Goal: Task Accomplishment & Management: Use online tool/utility

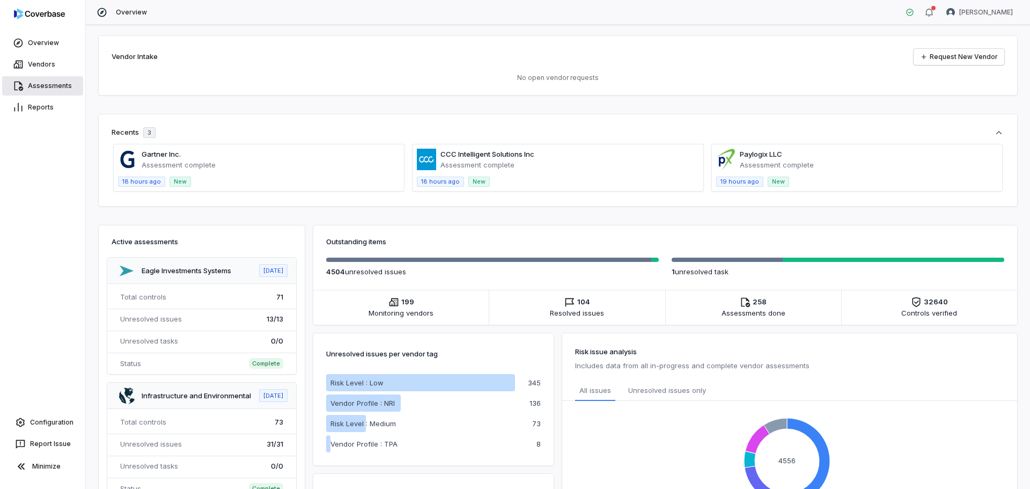
click at [40, 83] on link "Assessments" at bounding box center [42, 85] width 81 height 19
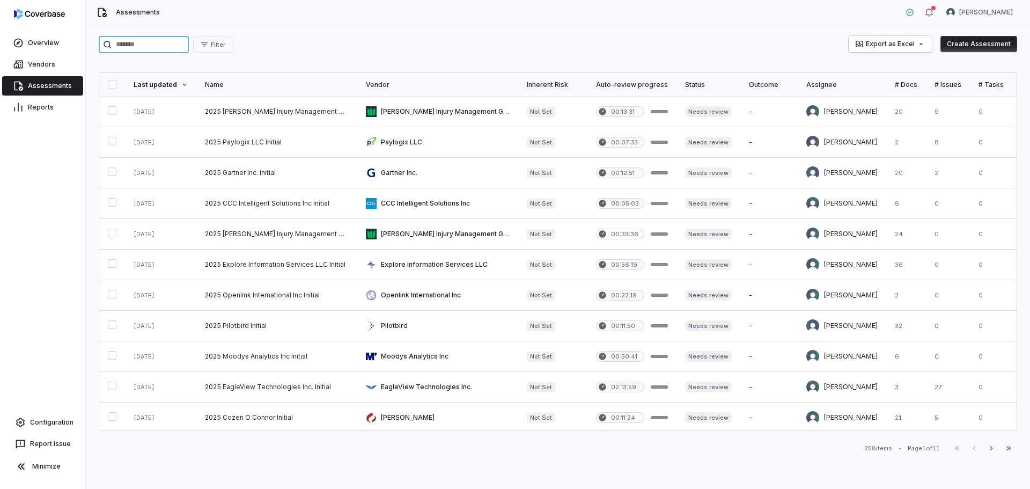
click at [160, 45] on input "search" at bounding box center [144, 44] width 90 height 17
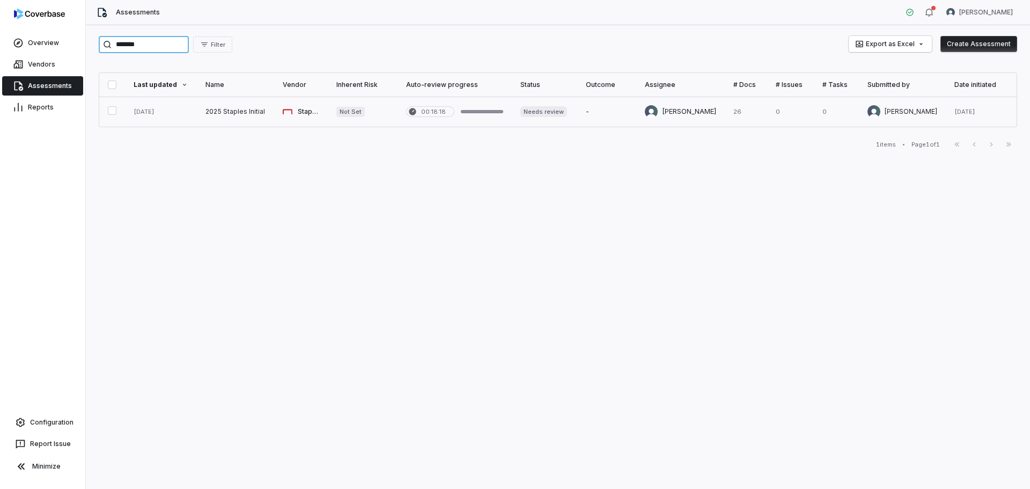
type input "*******"
click at [203, 105] on link at bounding box center [235, 112] width 77 height 30
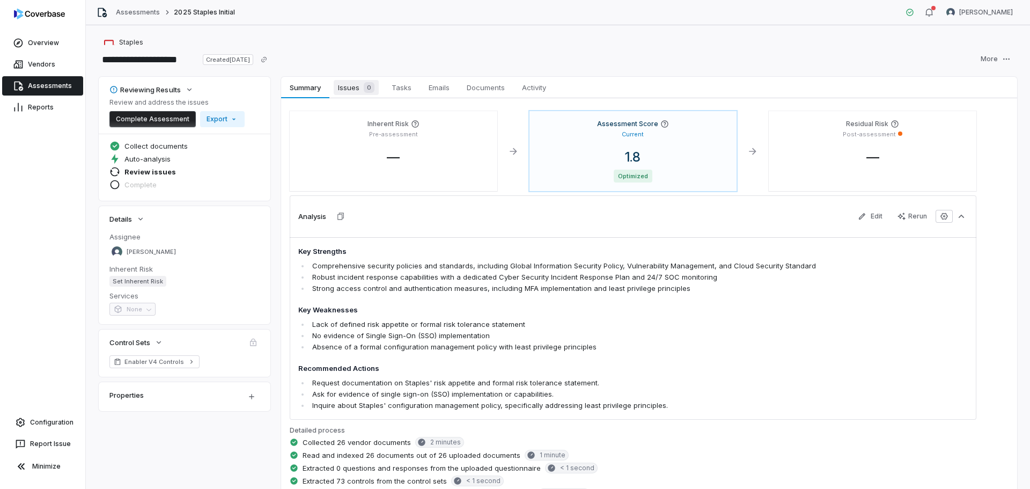
click at [361, 87] on div "0" at bounding box center [366, 87] width 15 height 11
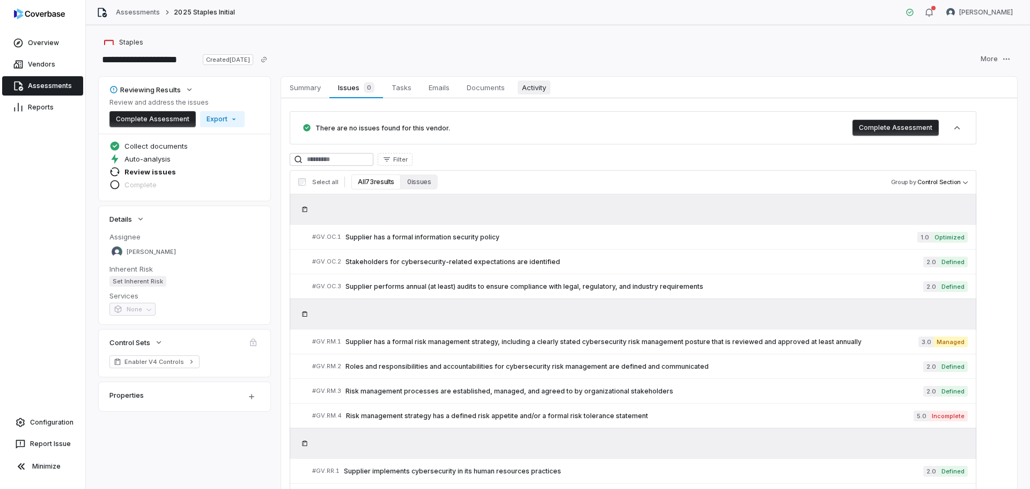
click at [537, 92] on span "Activity" at bounding box center [534, 87] width 33 height 14
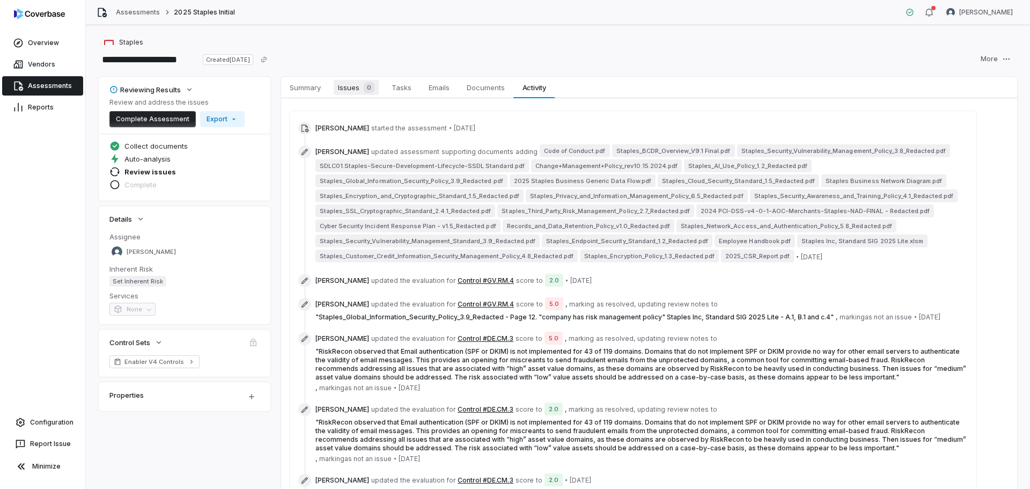
click at [354, 87] on span "Issues 0" at bounding box center [356, 87] width 45 height 15
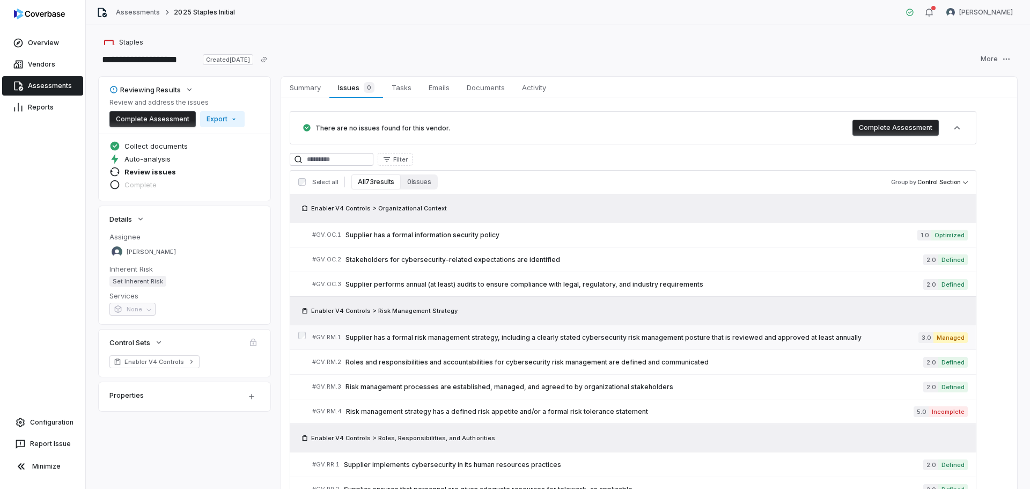
scroll to position [54, 0]
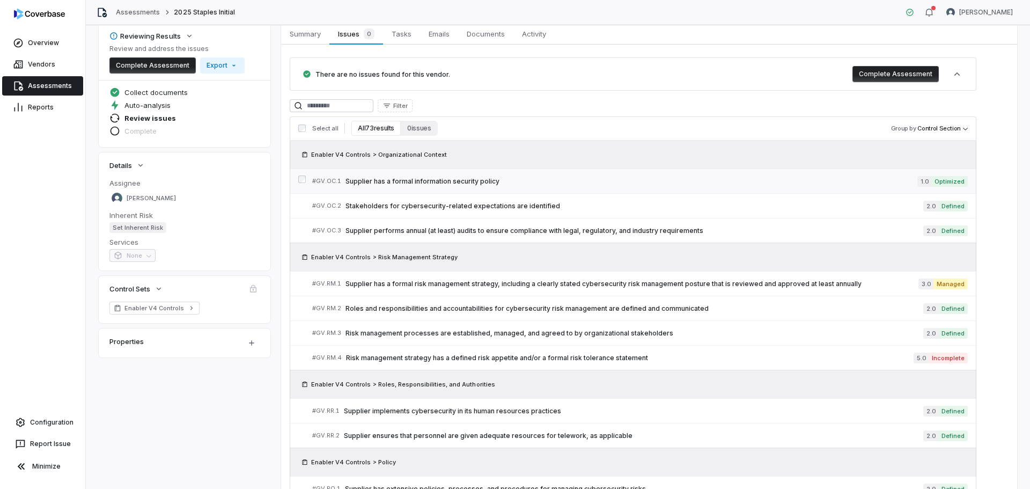
click at [613, 172] on link "# GV.OC.1 Supplier has a formal information security policy 1.0 Optimized" at bounding box center [640, 181] width 656 height 24
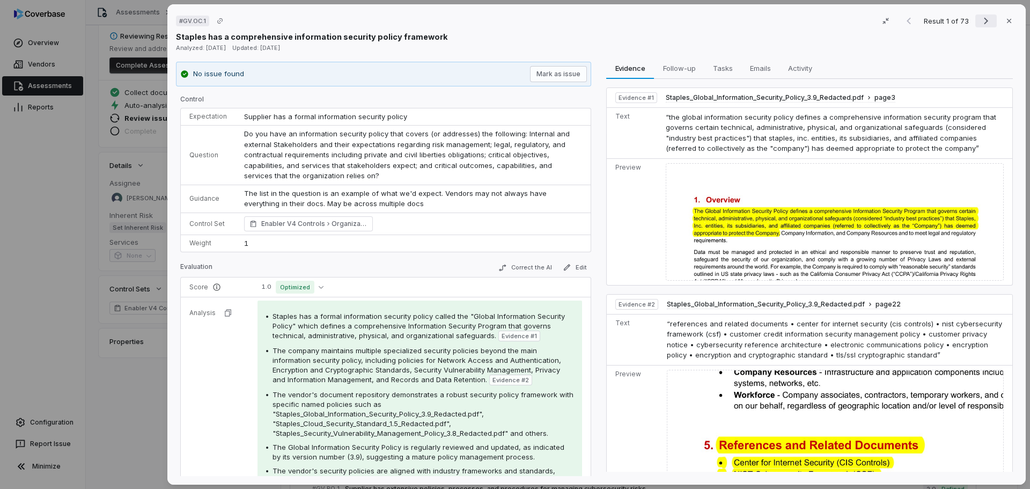
click at [980, 16] on icon "Next result" at bounding box center [986, 20] width 13 height 13
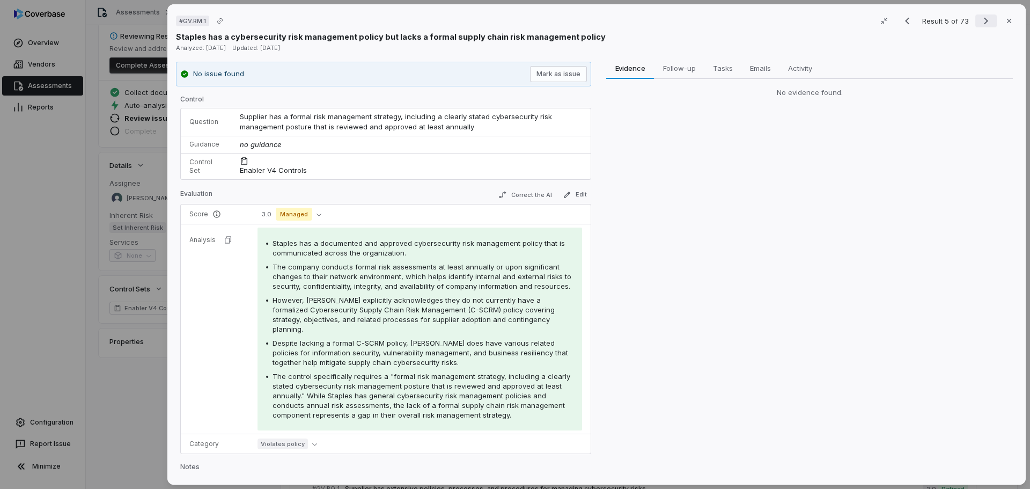
click at [980, 16] on icon "Next result" at bounding box center [986, 20] width 13 height 13
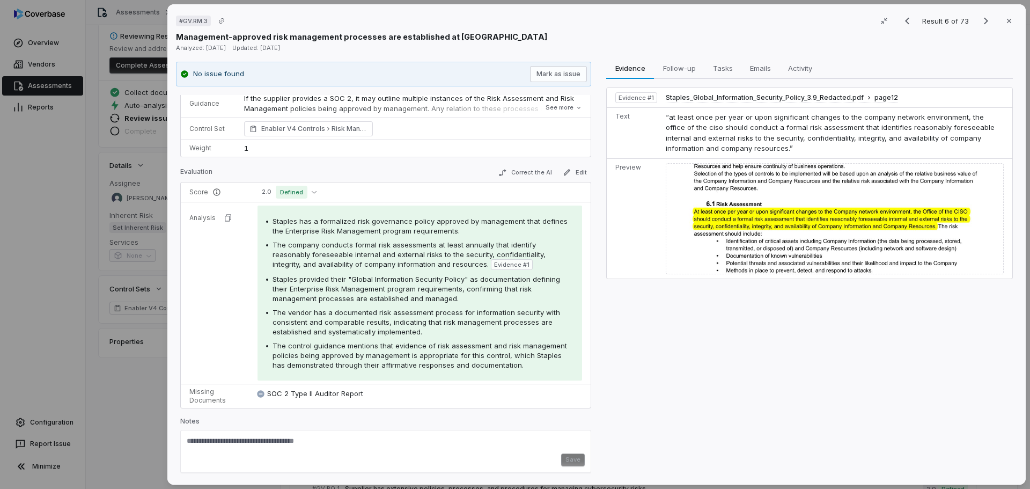
scroll to position [75, 0]
click at [980, 19] on icon "Next result" at bounding box center [986, 20] width 13 height 13
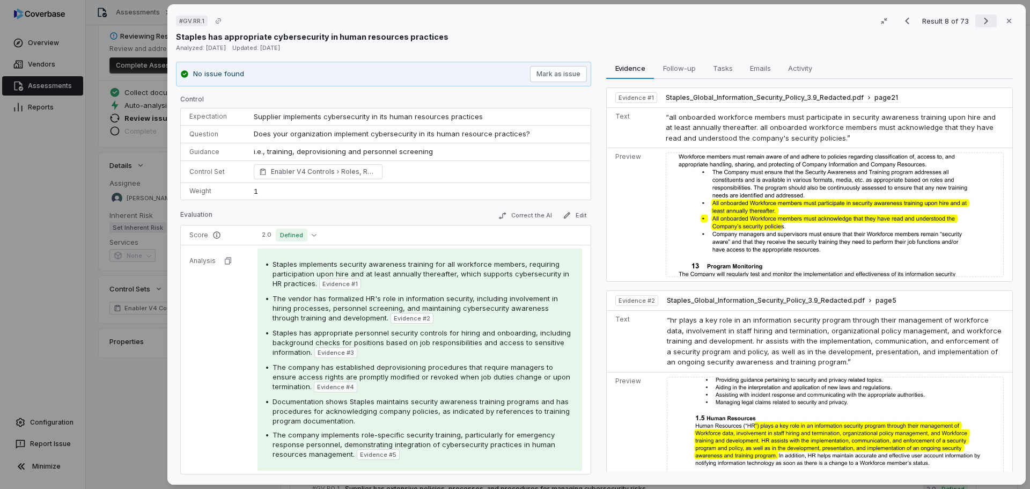
click at [982, 20] on icon "Next result" at bounding box center [986, 20] width 13 height 13
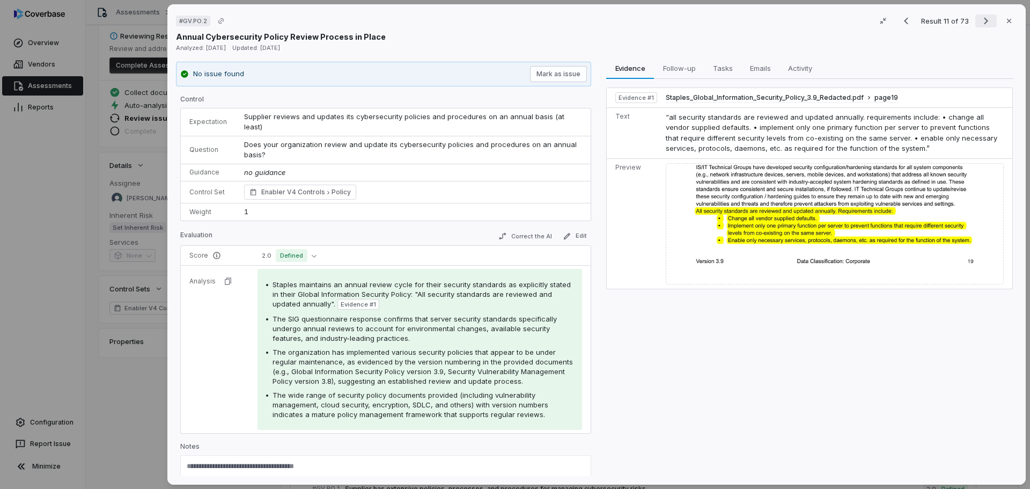
click at [984, 19] on icon "Next result" at bounding box center [986, 20] width 13 height 13
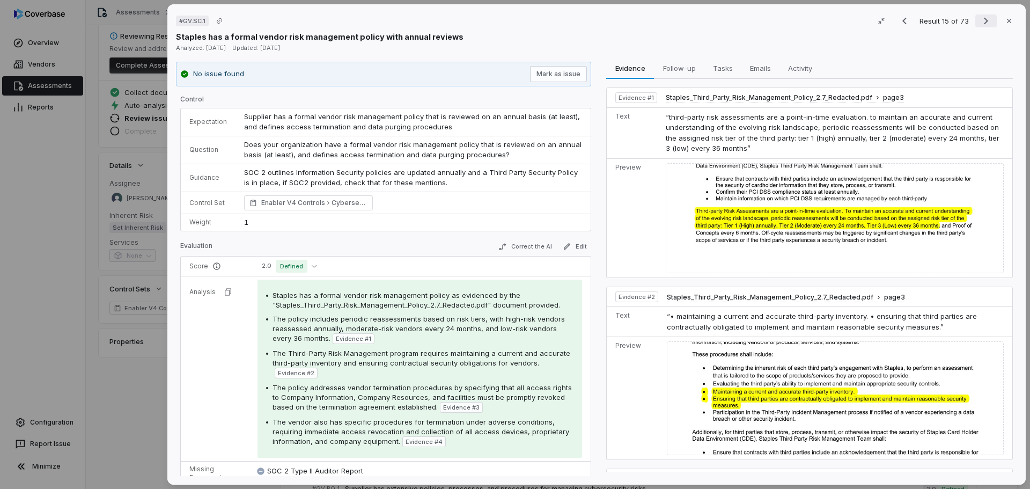
click at [985, 20] on icon "Next result" at bounding box center [986, 20] width 13 height 13
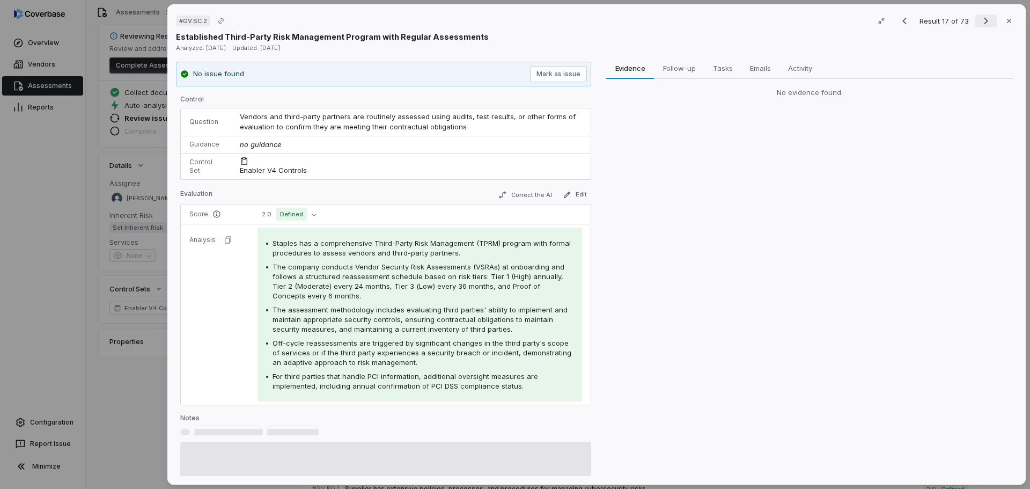
click at [985, 20] on icon "Next result" at bounding box center [986, 20] width 13 height 13
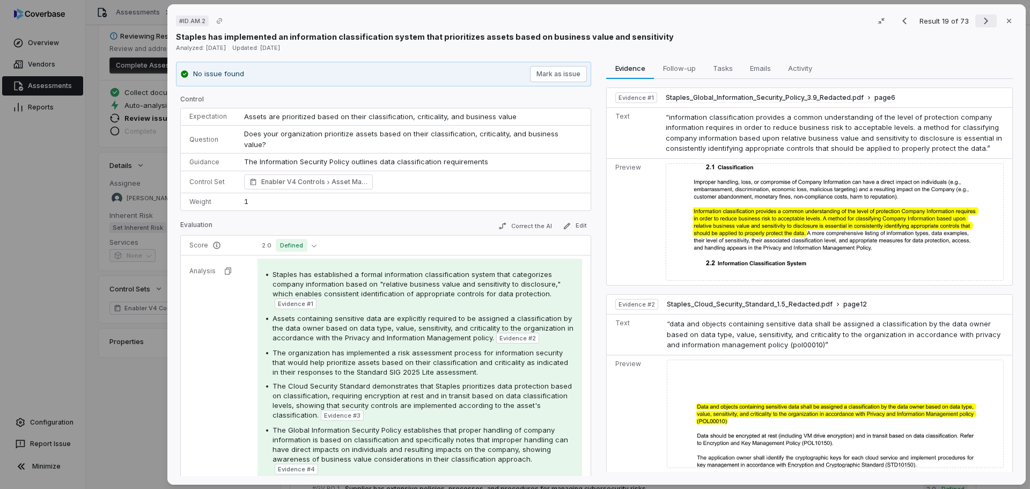
click at [984, 19] on icon "Next result" at bounding box center [986, 21] width 4 height 7
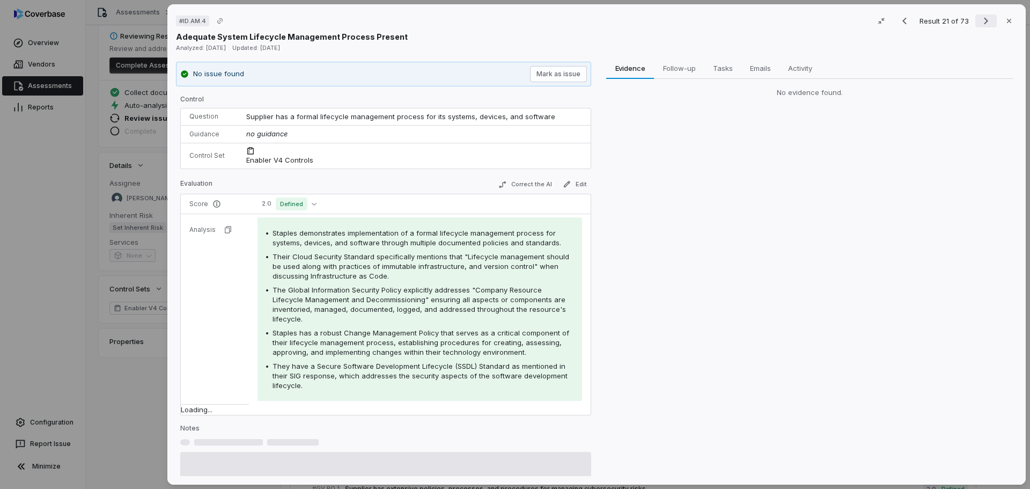
click at [984, 19] on icon "Next result" at bounding box center [986, 21] width 4 height 7
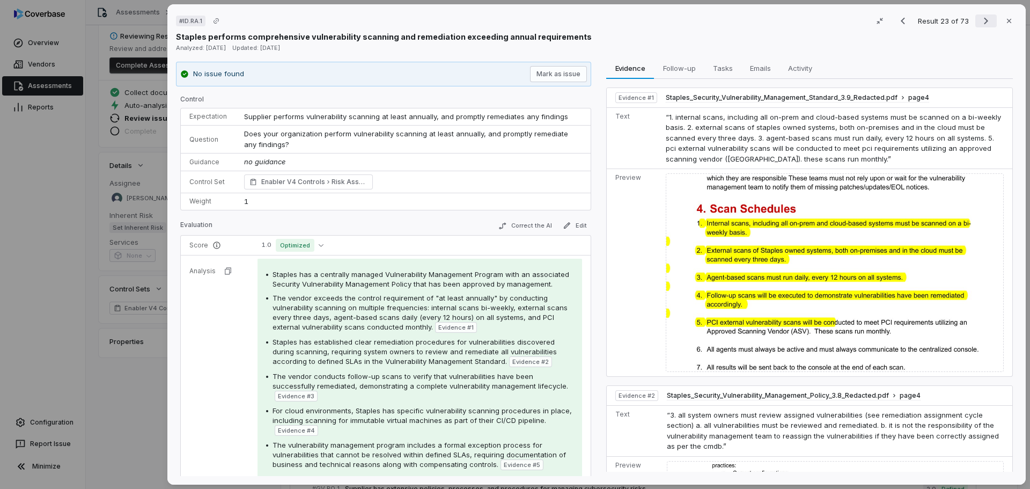
click at [980, 22] on icon "Next result" at bounding box center [986, 20] width 13 height 13
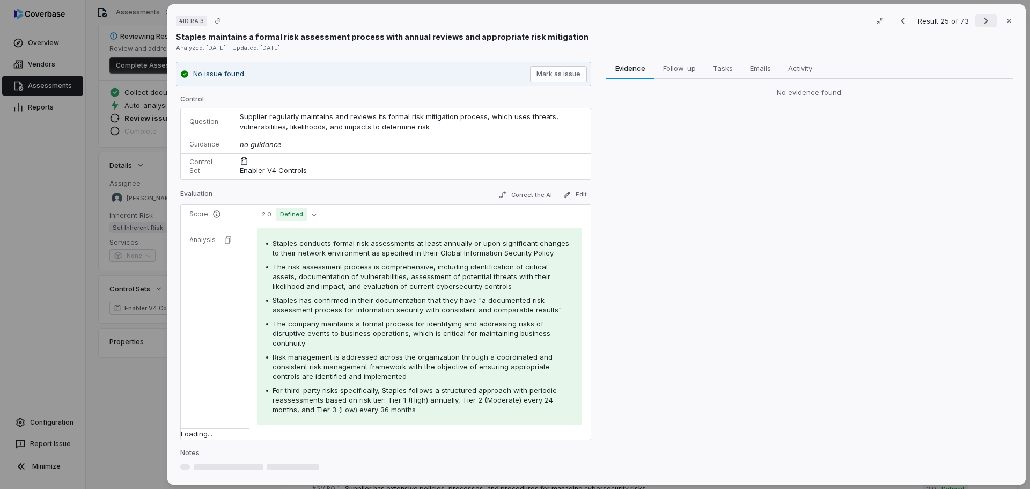
click at [980, 22] on icon "Next result" at bounding box center [986, 20] width 13 height 13
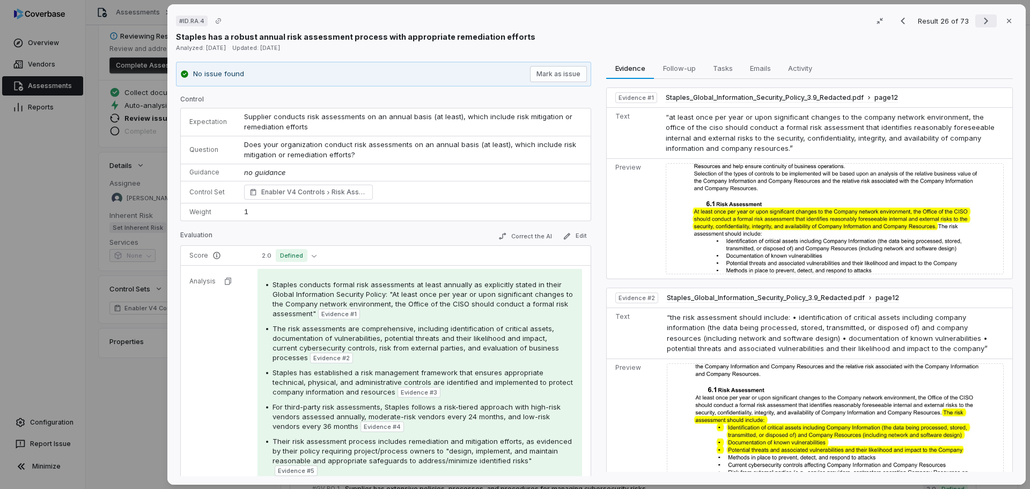
click at [980, 20] on icon "Next result" at bounding box center [986, 20] width 13 height 13
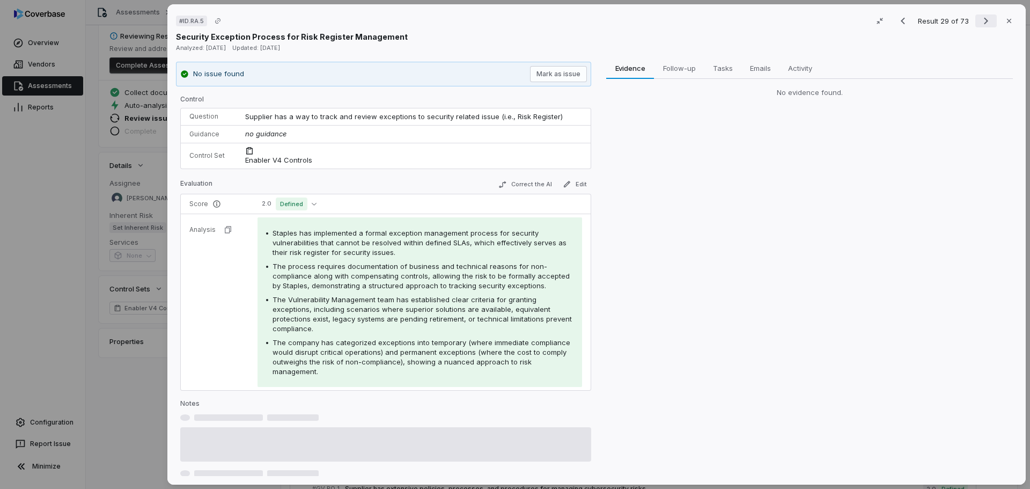
click at [980, 20] on icon "Next result" at bounding box center [986, 20] width 13 height 13
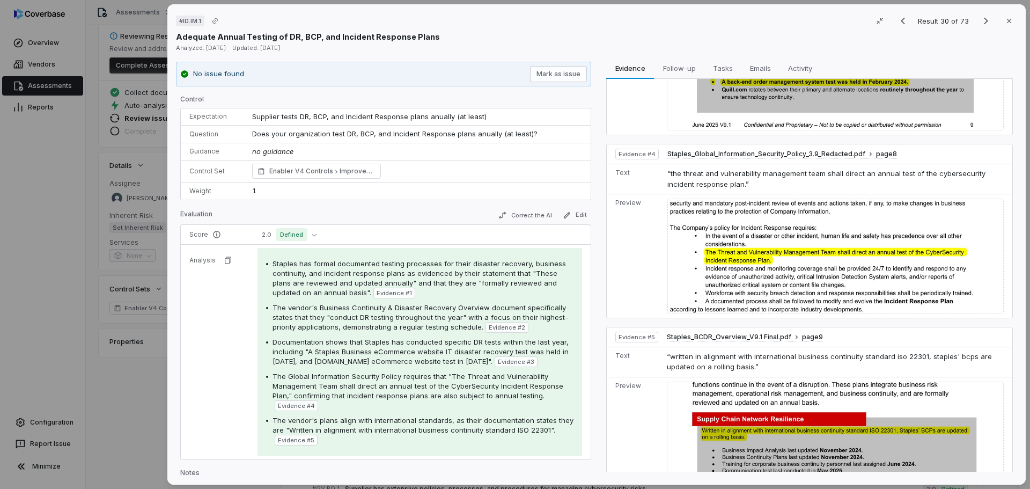
scroll to position [903, 0]
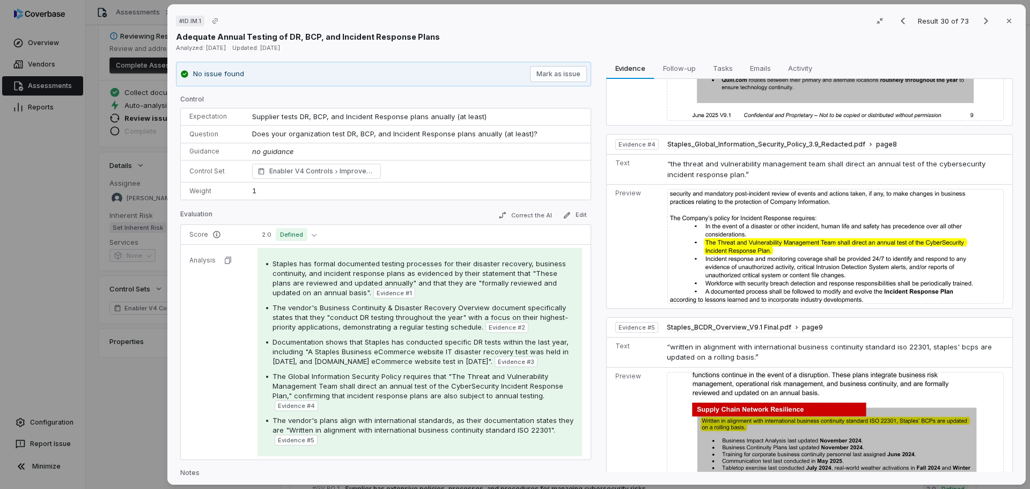
click at [124, 416] on div "# ID.IM.1 Result 30 of 73 Close Adequate Annual Testing of DR, BCP, and Inciden…" at bounding box center [515, 244] width 1030 height 489
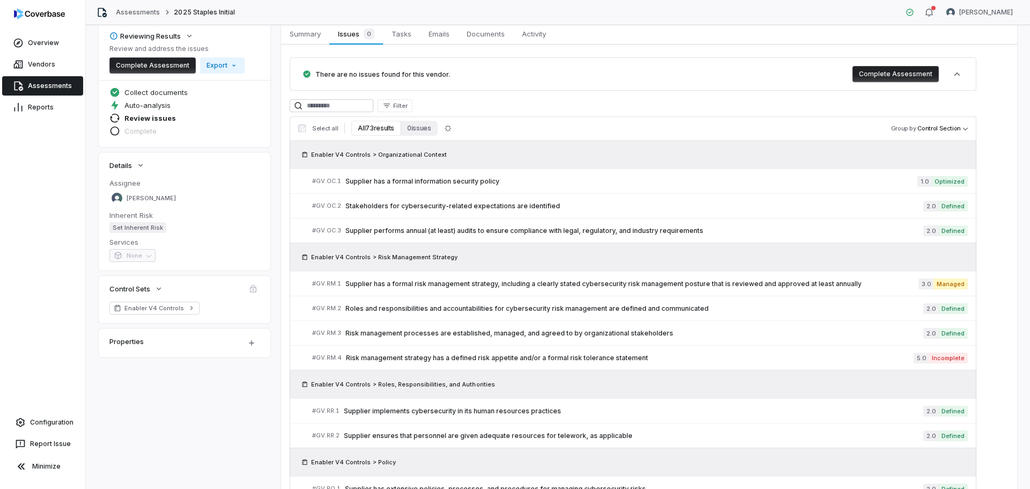
click at [50, 84] on link "Assessments" at bounding box center [42, 85] width 81 height 19
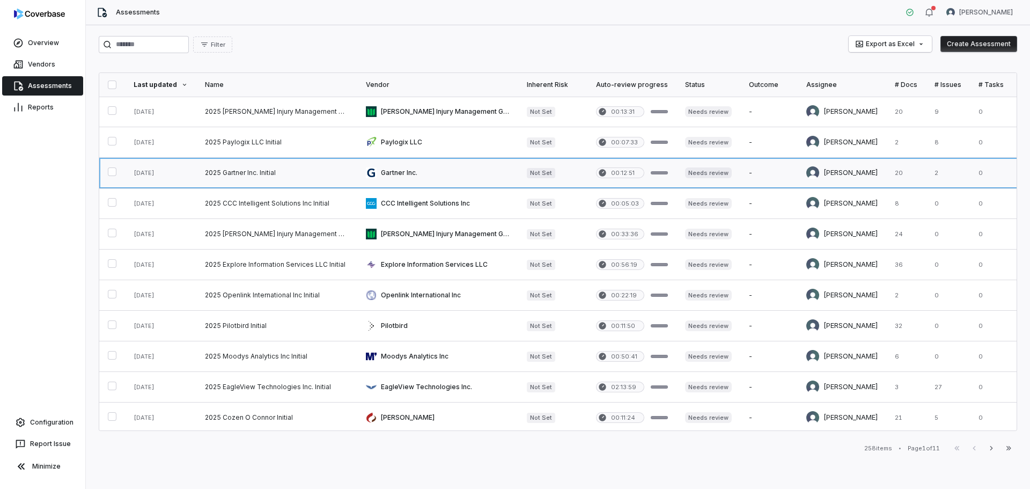
click at [169, 171] on link at bounding box center [160, 173] width 71 height 30
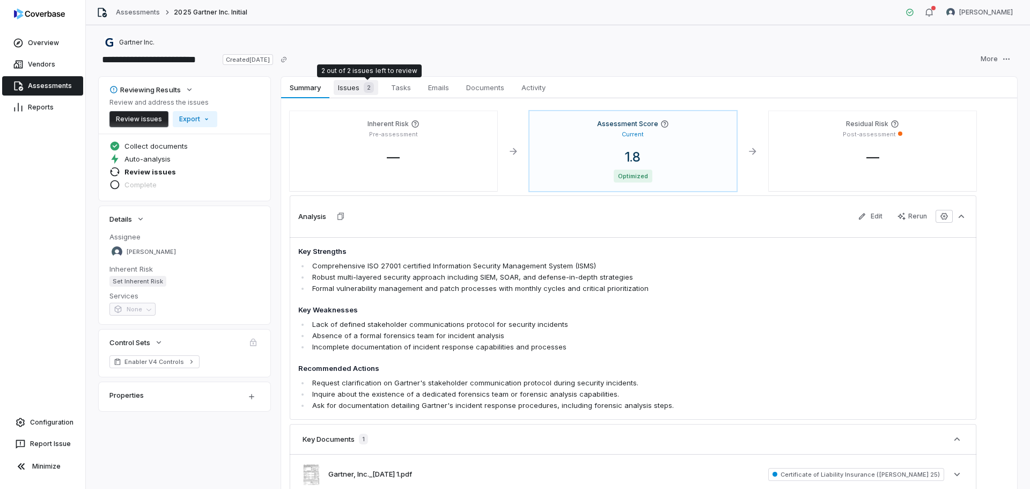
click at [366, 83] on span "2" at bounding box center [369, 87] width 10 height 11
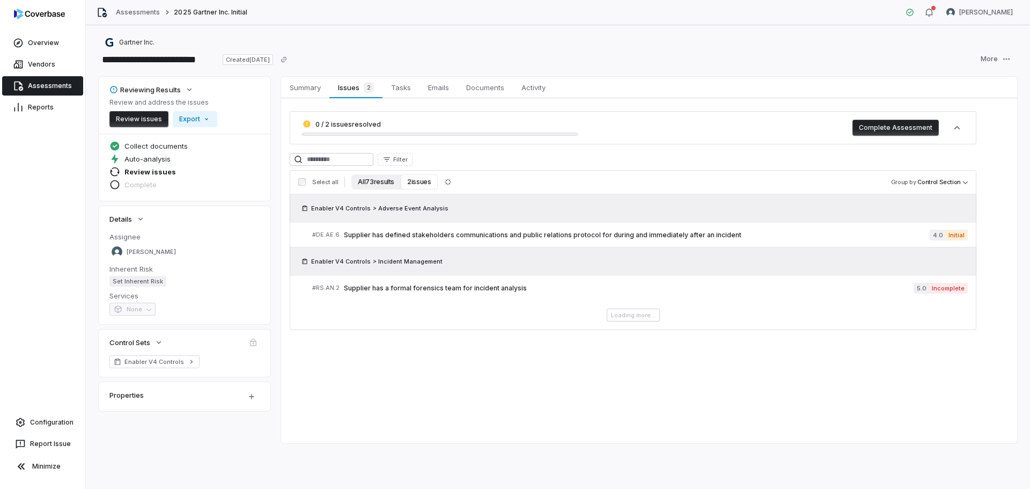
click at [378, 186] on button "All 73 results" at bounding box center [375, 181] width 49 height 15
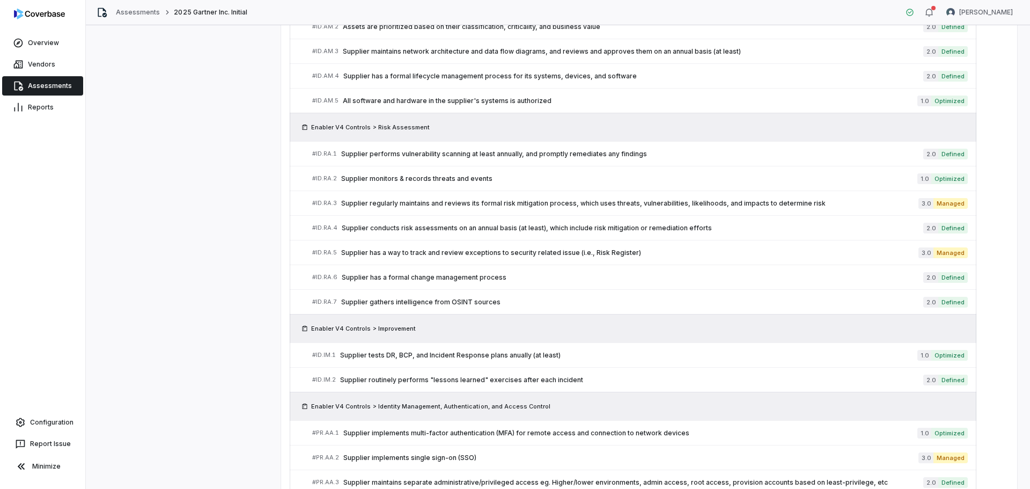
scroll to position [841, 0]
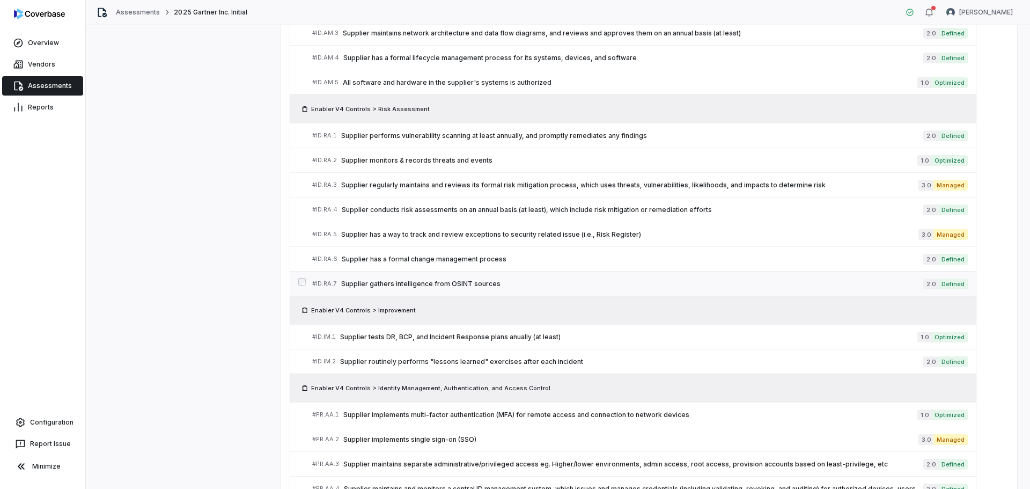
click at [531, 286] on span "Supplier gathers intelligence from OSINT sources" at bounding box center [632, 284] width 582 height 9
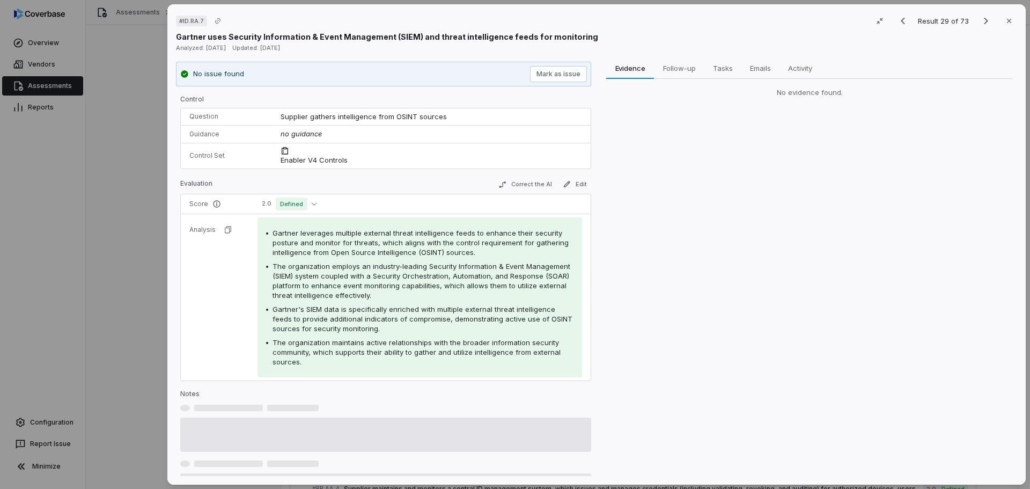
click at [141, 365] on div "# ID.RA.7 Result 29 of 73 Close Gartner uses Security Information & Event Manag…" at bounding box center [515, 244] width 1030 height 489
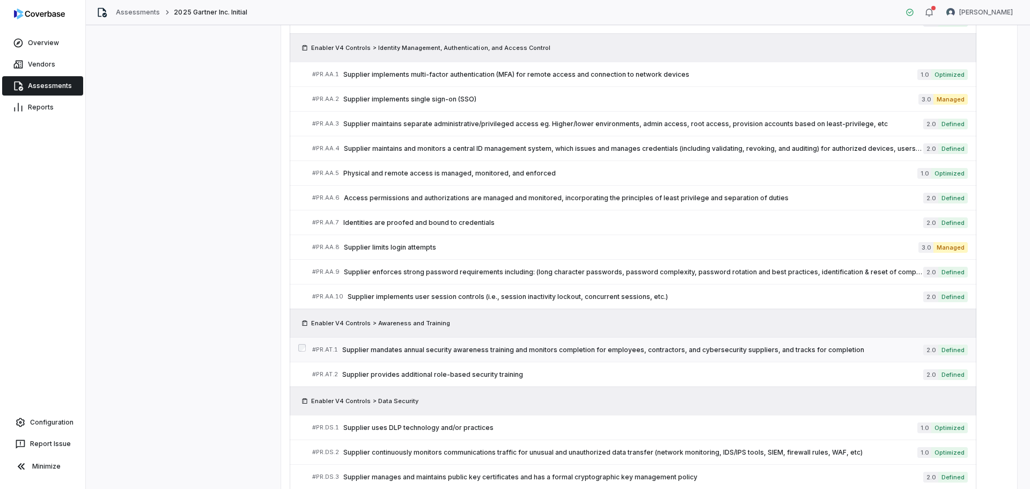
scroll to position [1163, 0]
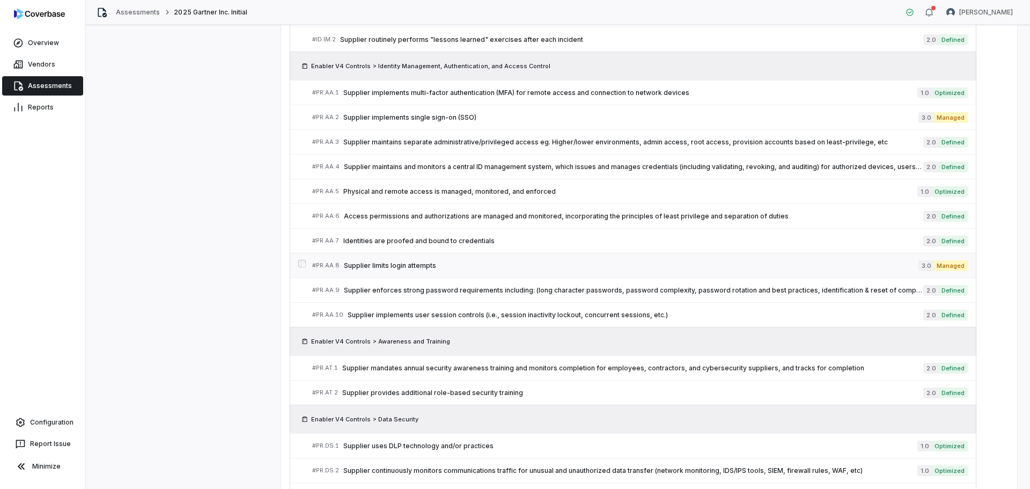
click at [534, 268] on span "Supplier limits login attempts" at bounding box center [631, 265] width 575 height 9
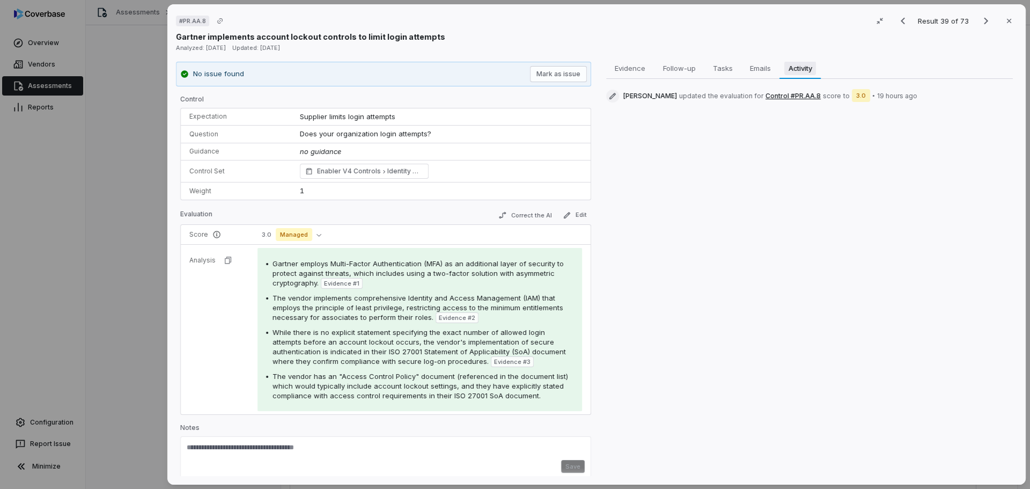
click at [790, 62] on span "Activity" at bounding box center [800, 68] width 32 height 14
click at [623, 75] on span "Evidence" at bounding box center [630, 68] width 39 height 14
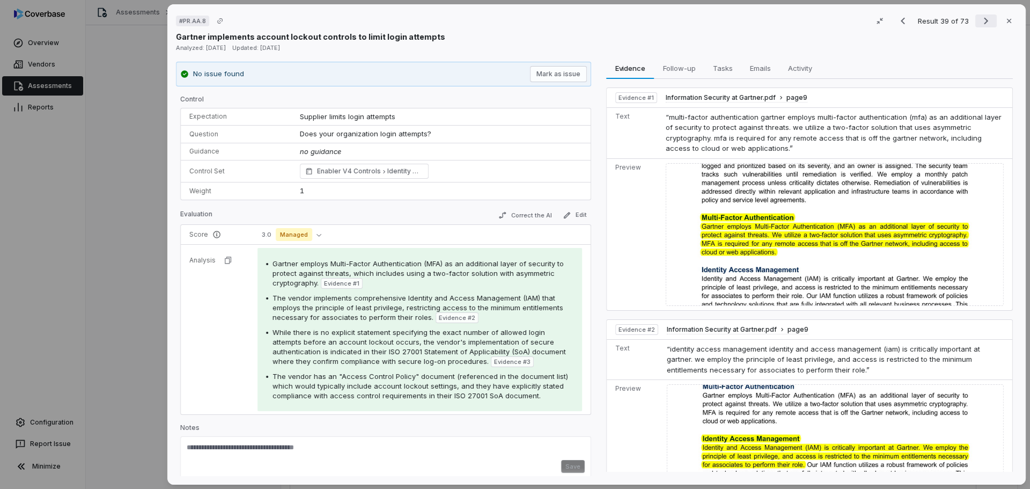
click at [980, 21] on icon "Next result" at bounding box center [986, 20] width 13 height 13
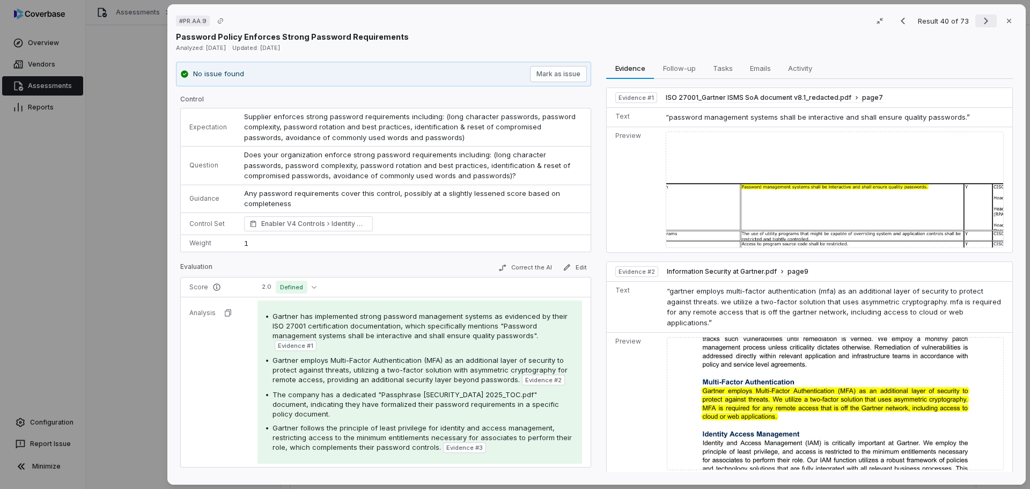
click at [983, 17] on icon "Next result" at bounding box center [986, 20] width 13 height 13
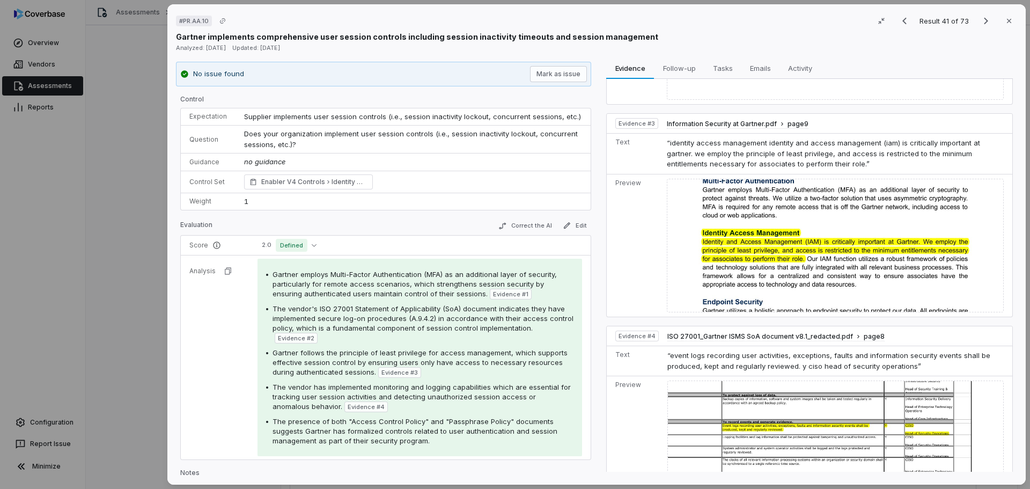
scroll to position [370, 0]
click at [312, 243] on icon "button" at bounding box center [314, 245] width 5 height 5
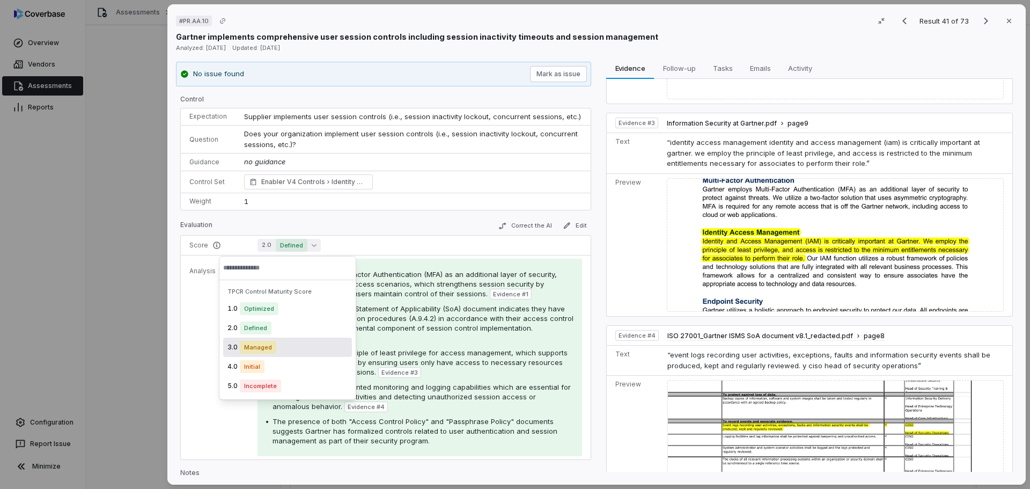
click at [264, 345] on span "Managed" at bounding box center [258, 347] width 36 height 13
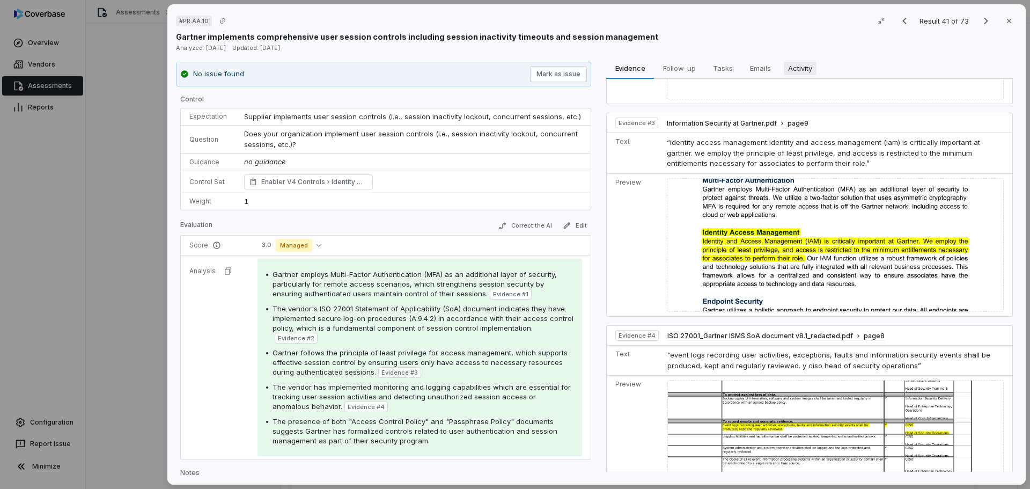
click at [805, 69] on span "Activity" at bounding box center [800, 68] width 33 height 14
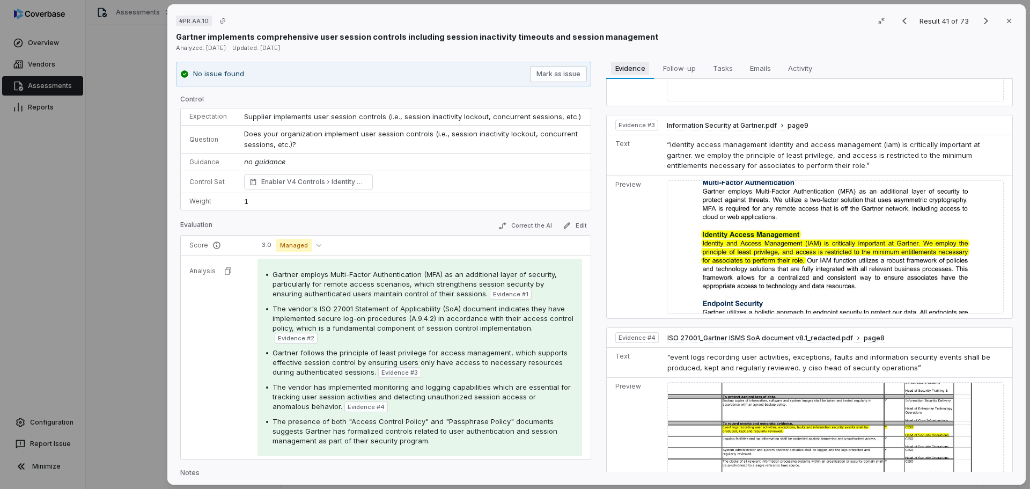
click at [617, 69] on span "Evidence" at bounding box center [630, 68] width 39 height 14
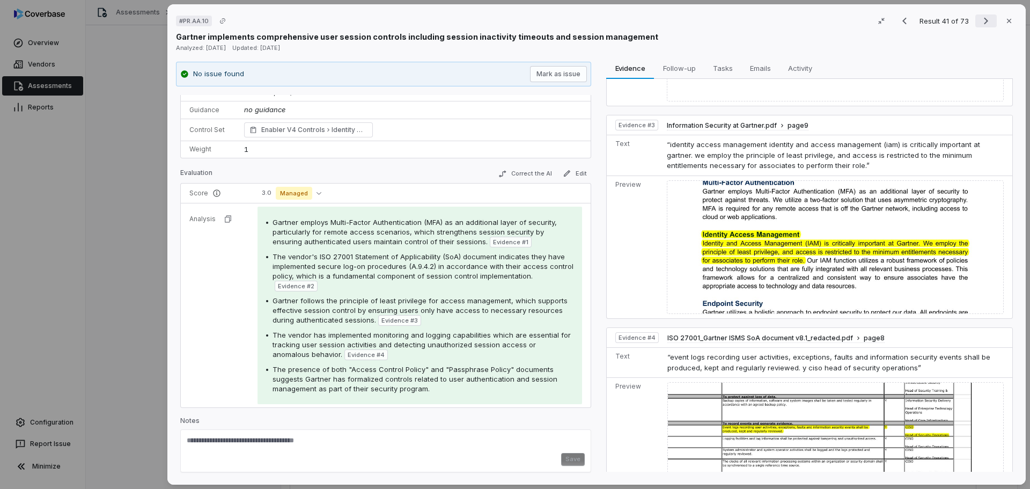
click at [980, 22] on icon "Next result" at bounding box center [986, 20] width 13 height 13
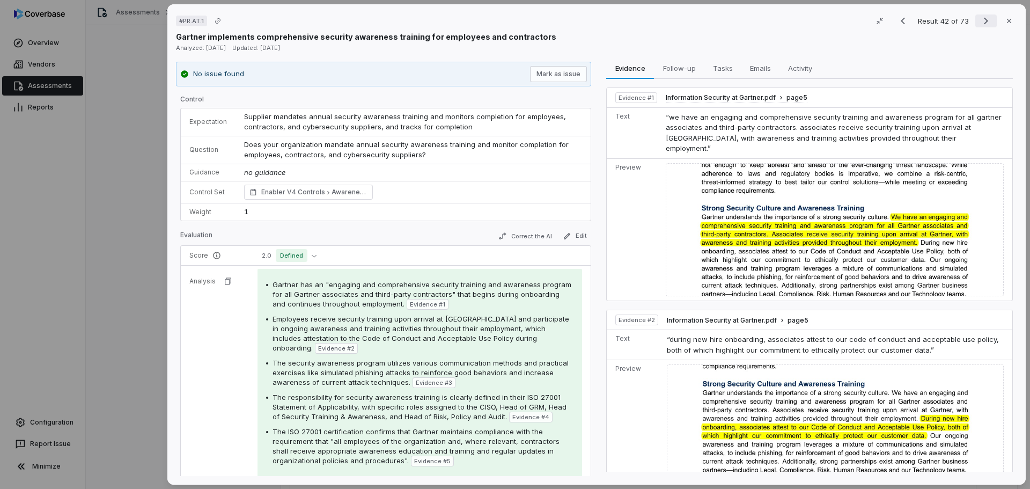
click at [980, 20] on icon "Next result" at bounding box center [986, 20] width 13 height 13
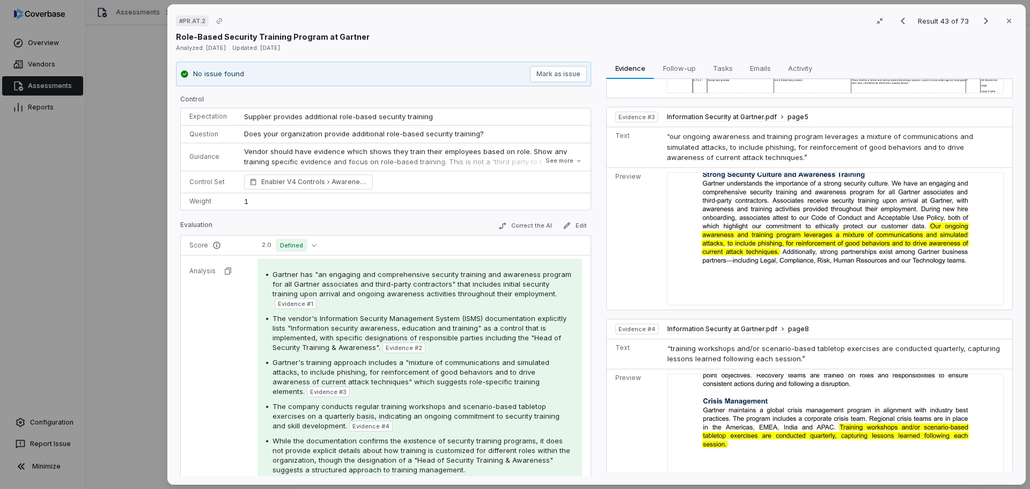
scroll to position [381, 0]
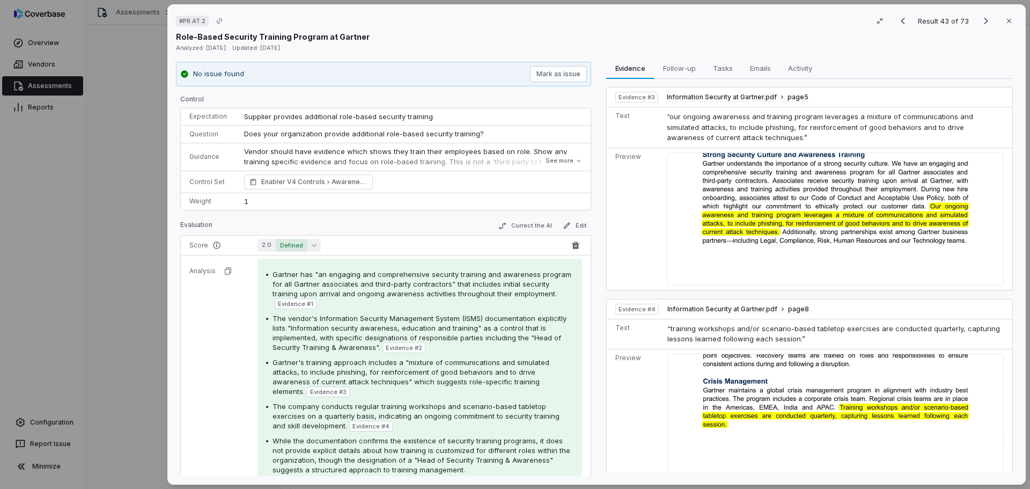
click at [302, 241] on span "Defined" at bounding box center [292, 245] width 32 height 13
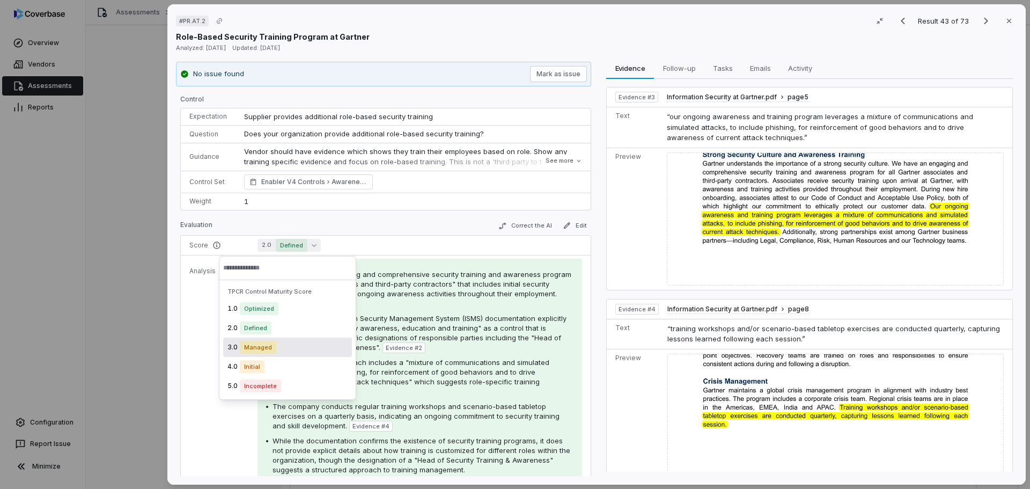
click at [274, 350] on span "Managed" at bounding box center [258, 347] width 36 height 13
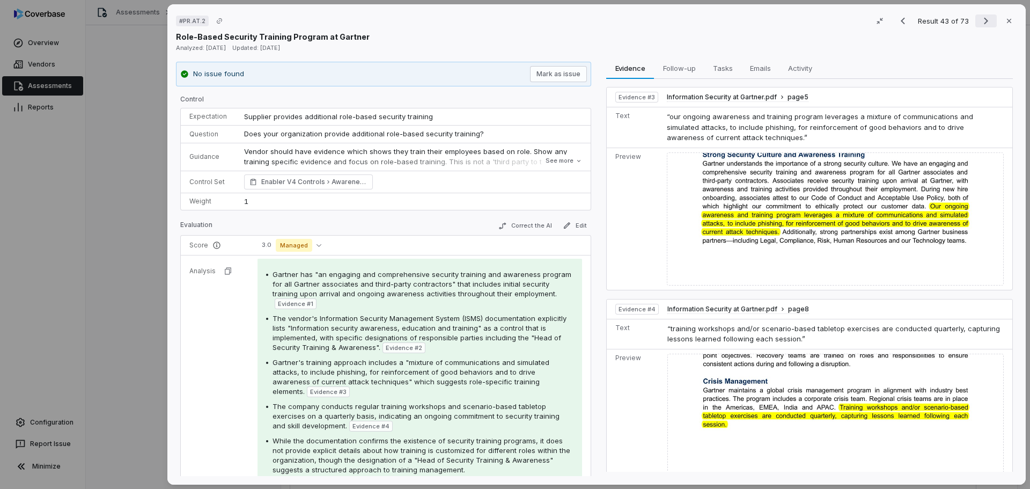
click at [982, 20] on icon "Next result" at bounding box center [986, 20] width 13 height 13
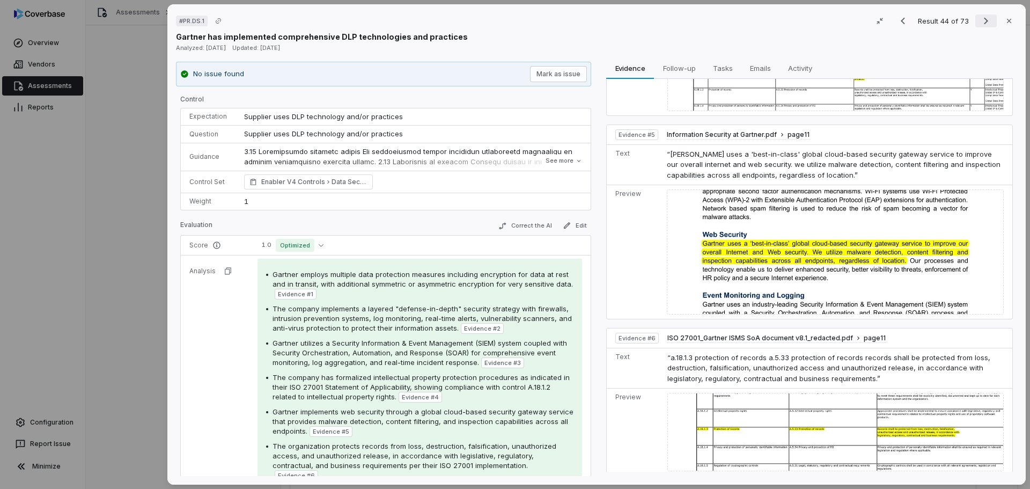
click at [980, 23] on icon "Next result" at bounding box center [986, 20] width 13 height 13
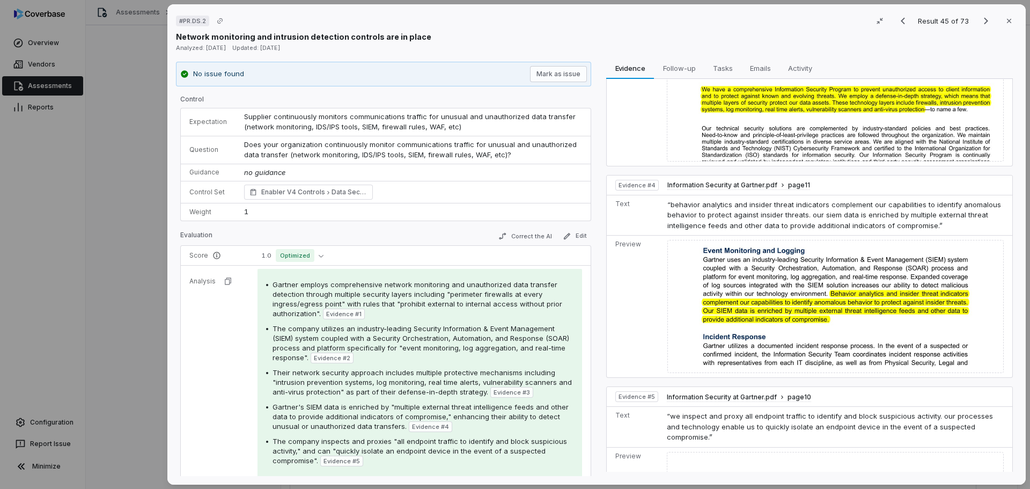
scroll to position [714, 0]
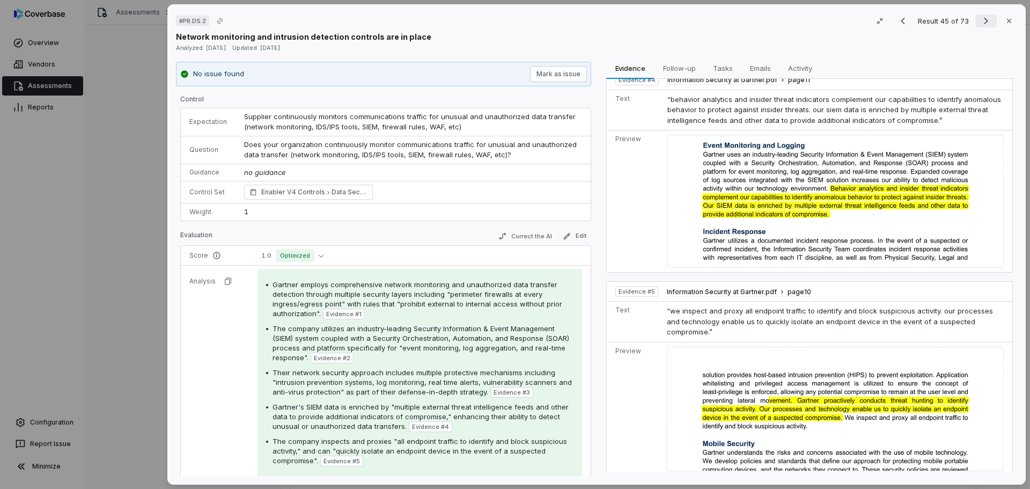
click at [980, 20] on icon "Next result" at bounding box center [986, 20] width 13 height 13
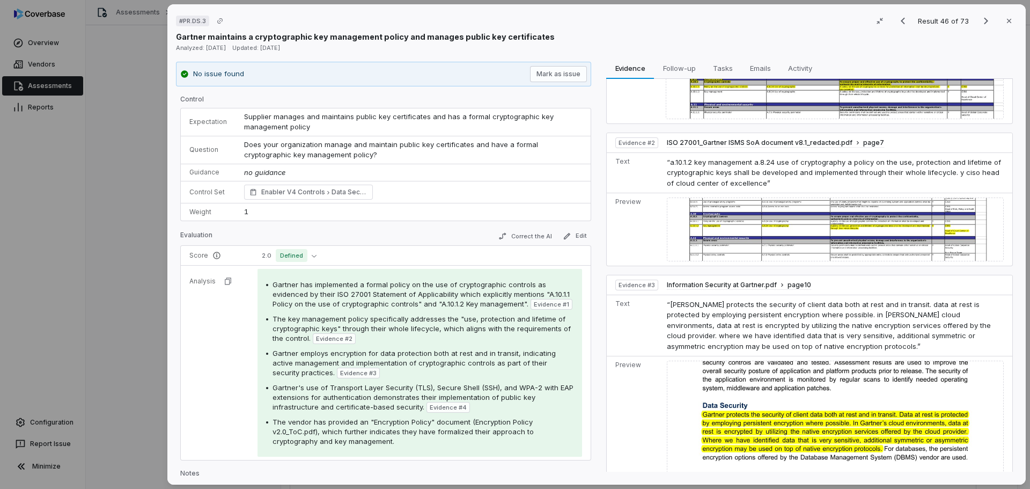
scroll to position [161, 0]
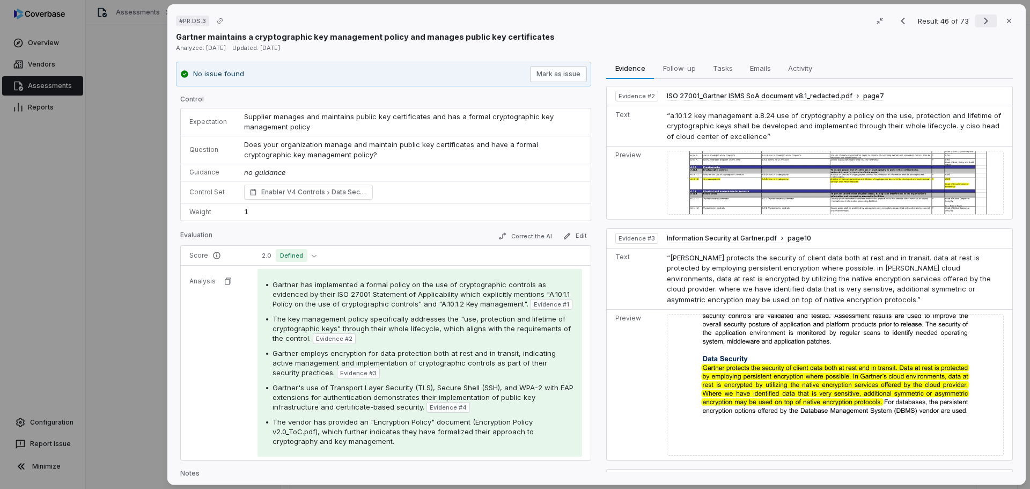
click at [980, 16] on icon "Next result" at bounding box center [986, 20] width 13 height 13
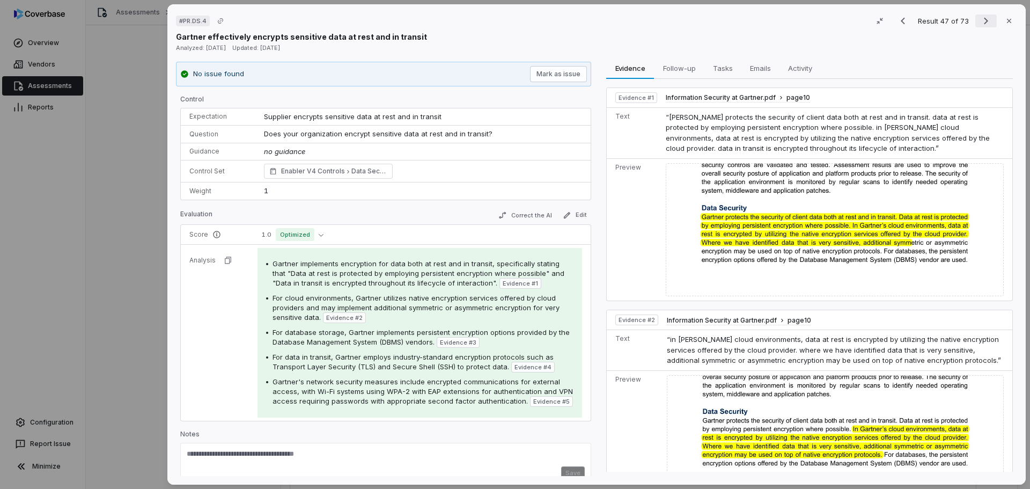
click at [988, 18] on button "Next result" at bounding box center [985, 20] width 21 height 13
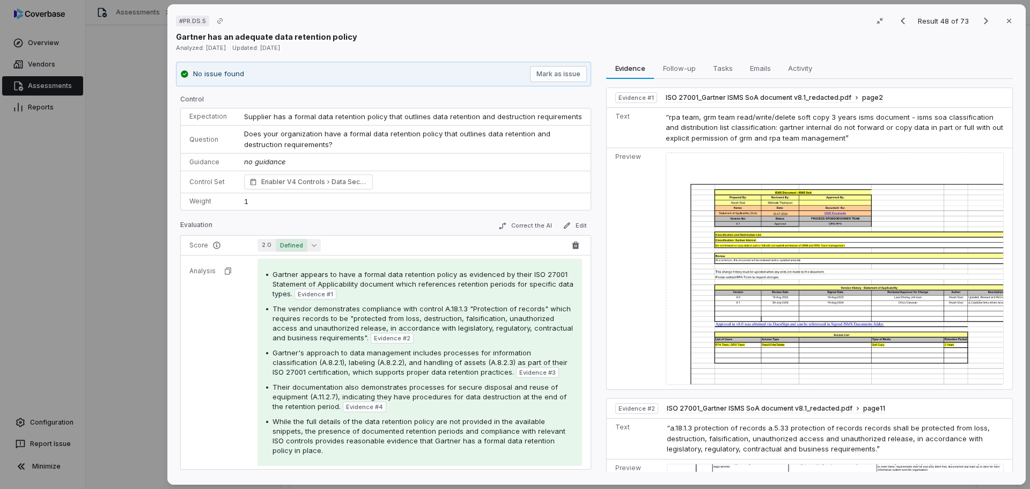
click at [307, 245] on button "2.0 Defined" at bounding box center [289, 245] width 63 height 13
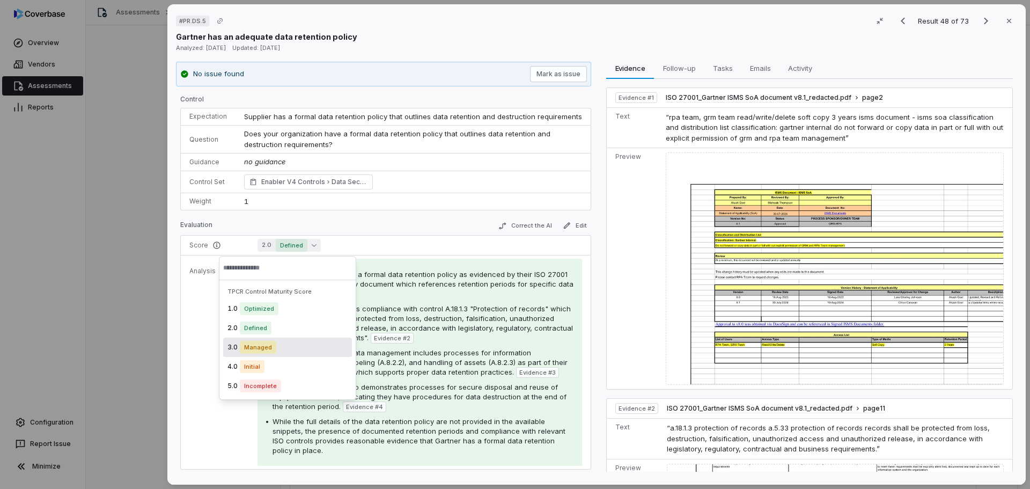
click at [270, 341] on span "Managed" at bounding box center [258, 347] width 36 height 13
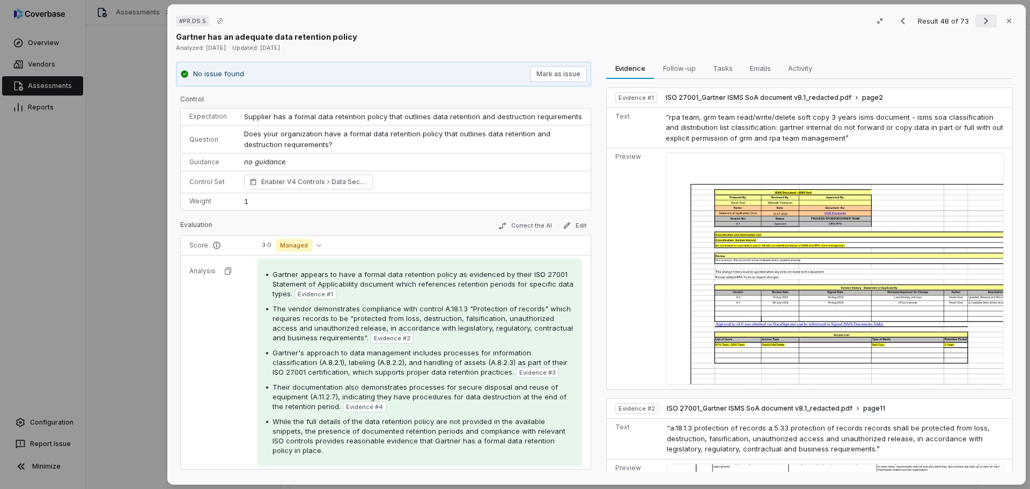
click at [980, 18] on icon "Next result" at bounding box center [986, 20] width 13 height 13
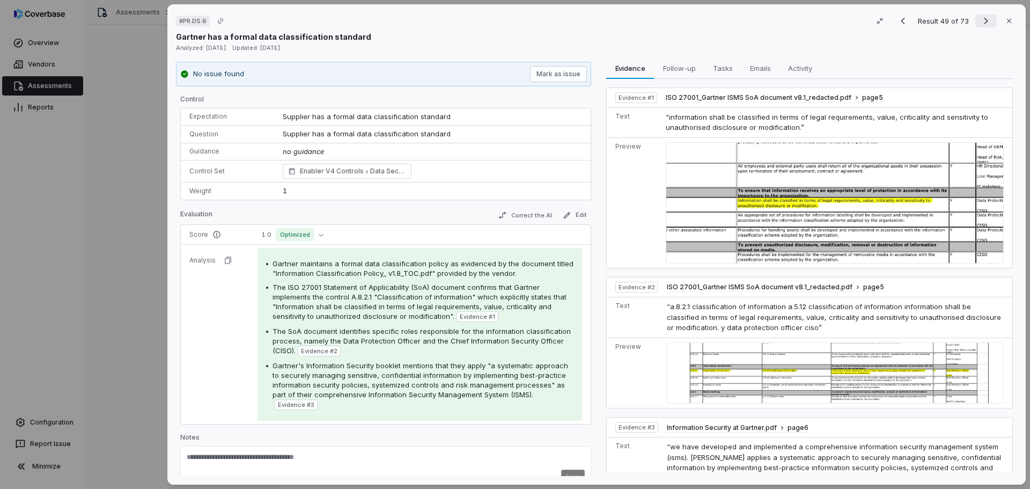
click at [980, 21] on icon "Next result" at bounding box center [986, 20] width 13 height 13
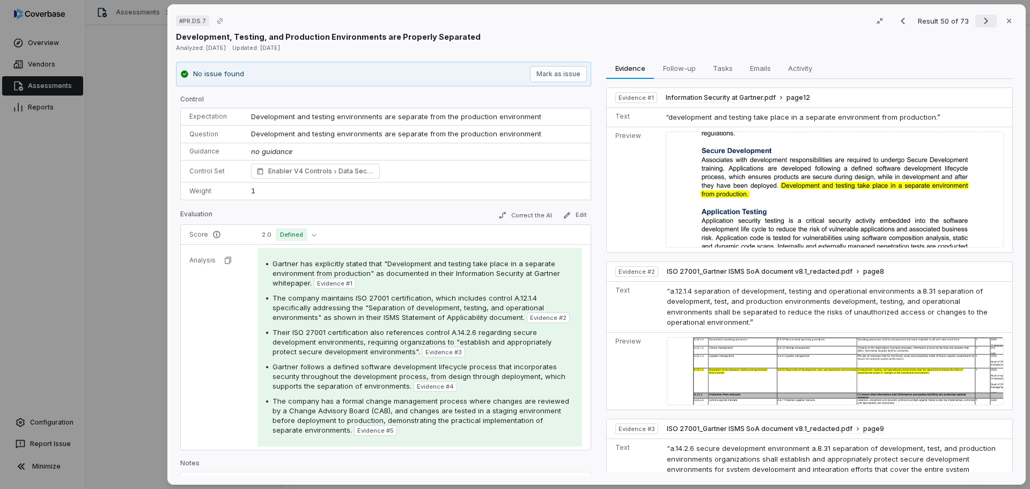
click at [980, 20] on icon "Next result" at bounding box center [986, 20] width 13 height 13
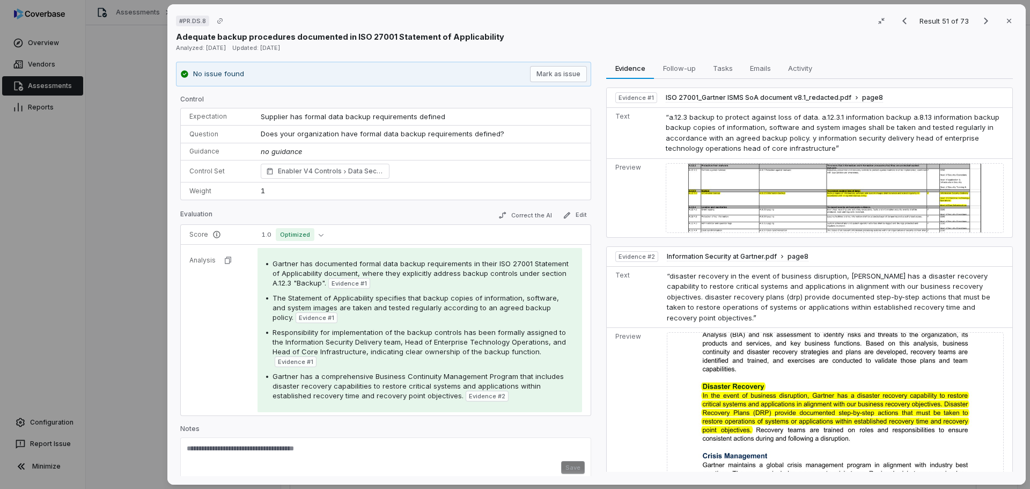
scroll to position [10, 0]
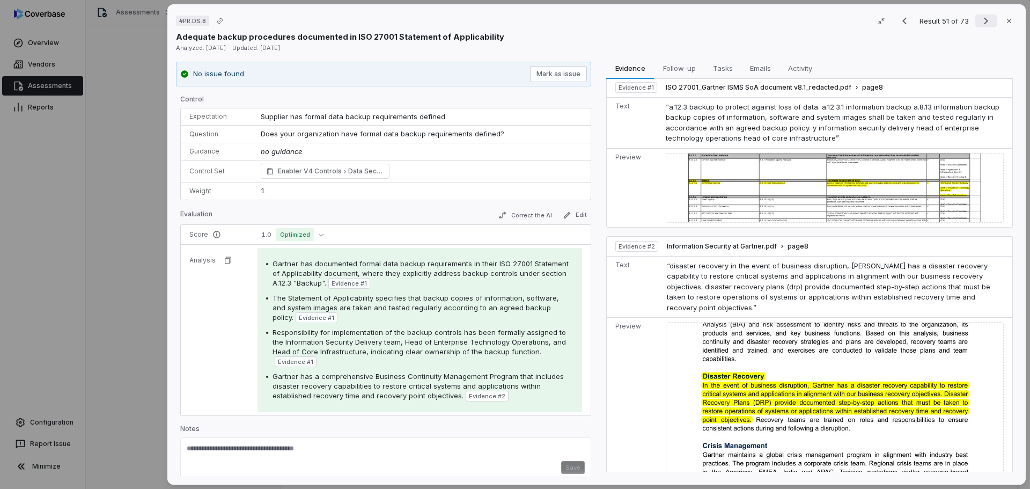
click at [975, 18] on button "Next result" at bounding box center [985, 20] width 21 height 13
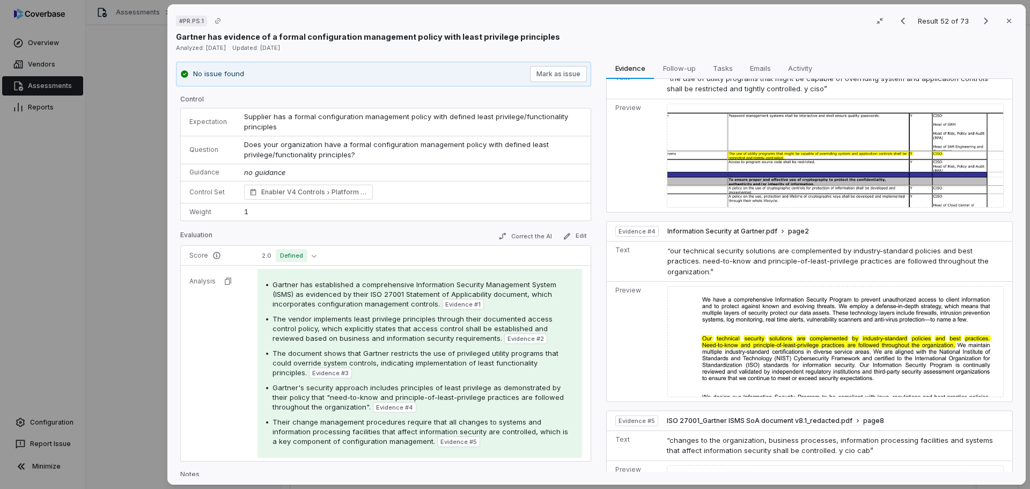
scroll to position [590, 0]
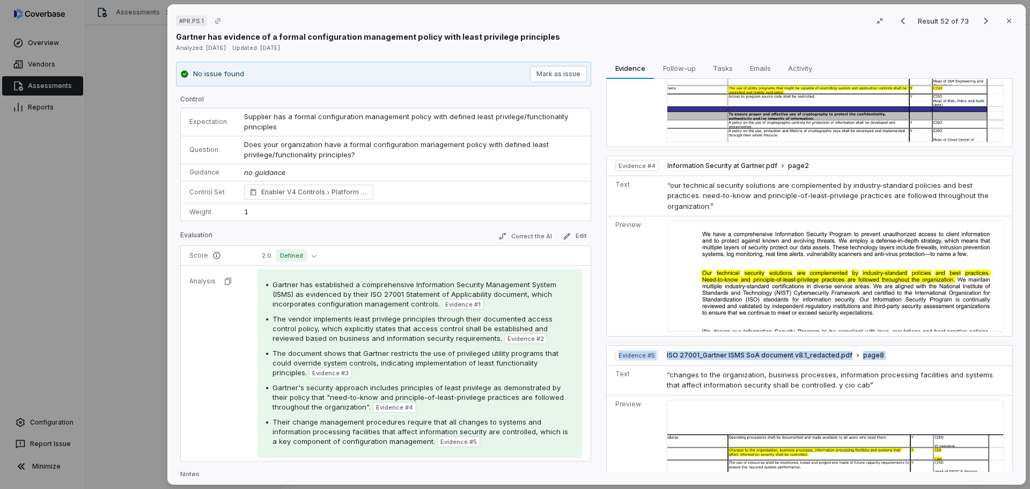
drag, startPoint x: 753, startPoint y: 252, endPoint x: 603, endPoint y: 371, distance: 192.0
click at [603, 371] on div "Evidence Evidence Follow-up Follow-up Tasks Tasks Emails Emails Activity Activi…" at bounding box center [809, 269] width 415 height 415
click at [596, 381] on div at bounding box center [596, 269] width 6 height 415
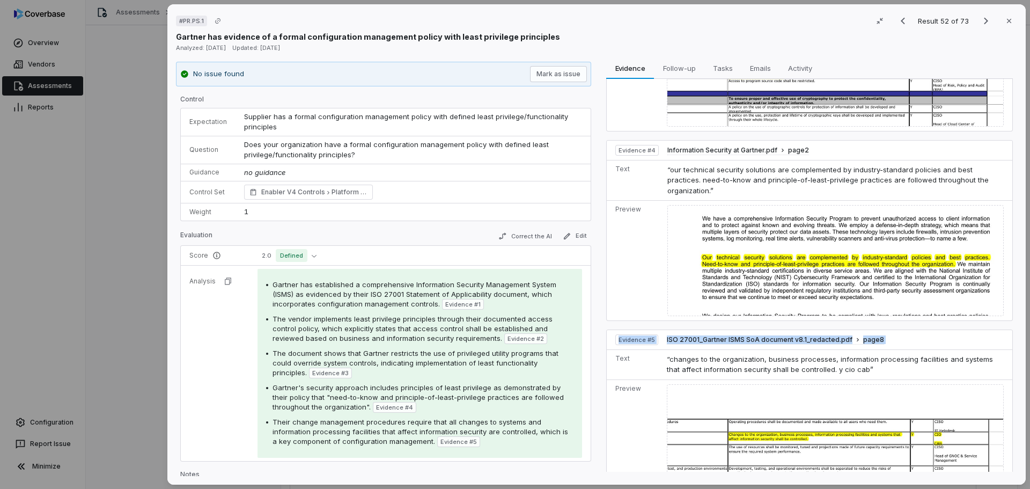
scroll to position [628, 0]
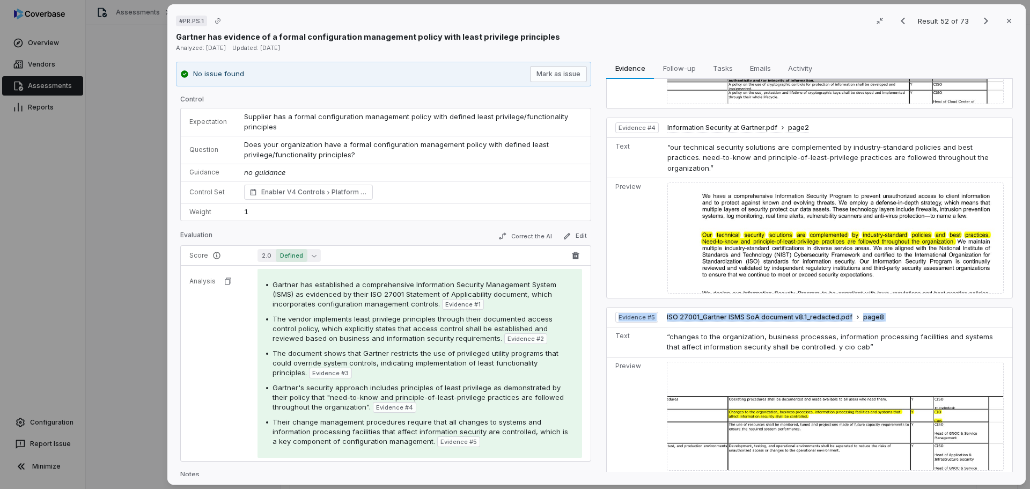
click at [304, 259] on span "Defined" at bounding box center [292, 255] width 32 height 13
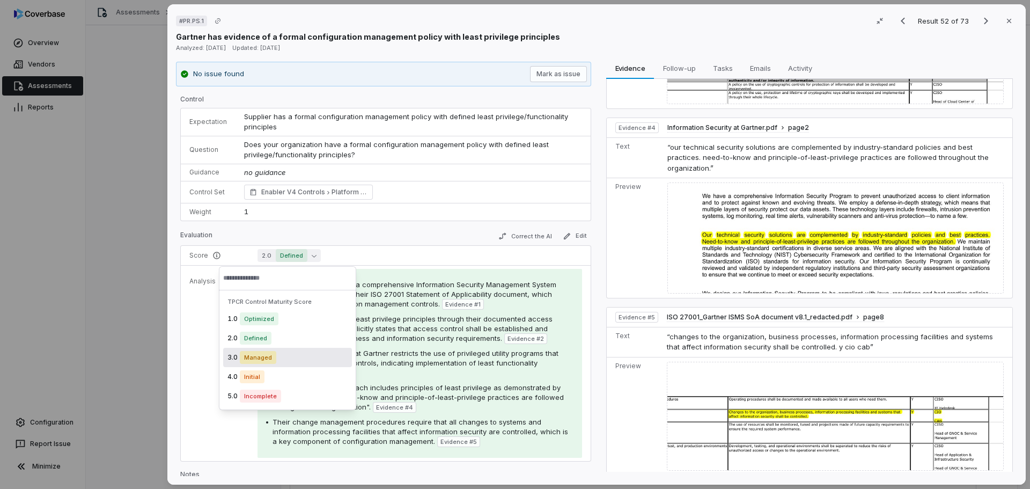
click at [252, 364] on div "3.0 Managed" at bounding box center [287, 357] width 129 height 19
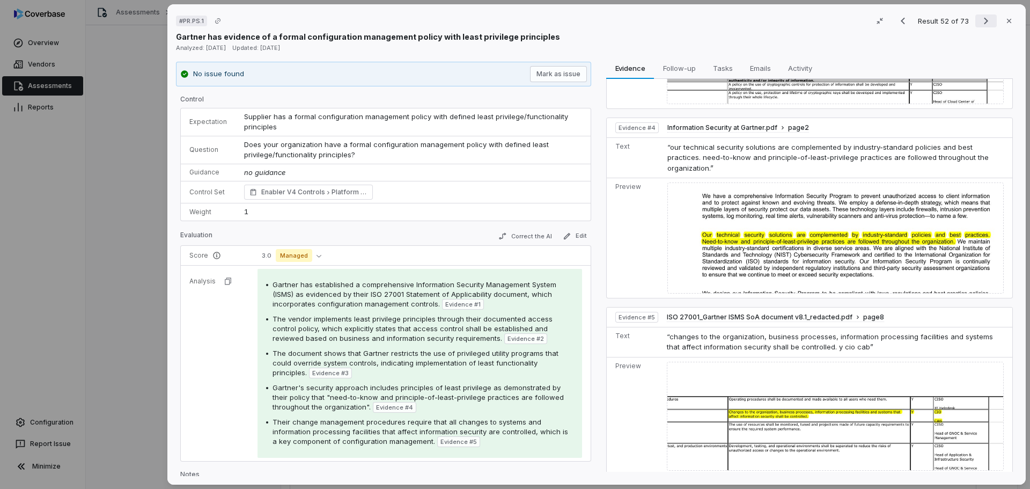
click at [980, 19] on icon "Next result" at bounding box center [986, 20] width 13 height 13
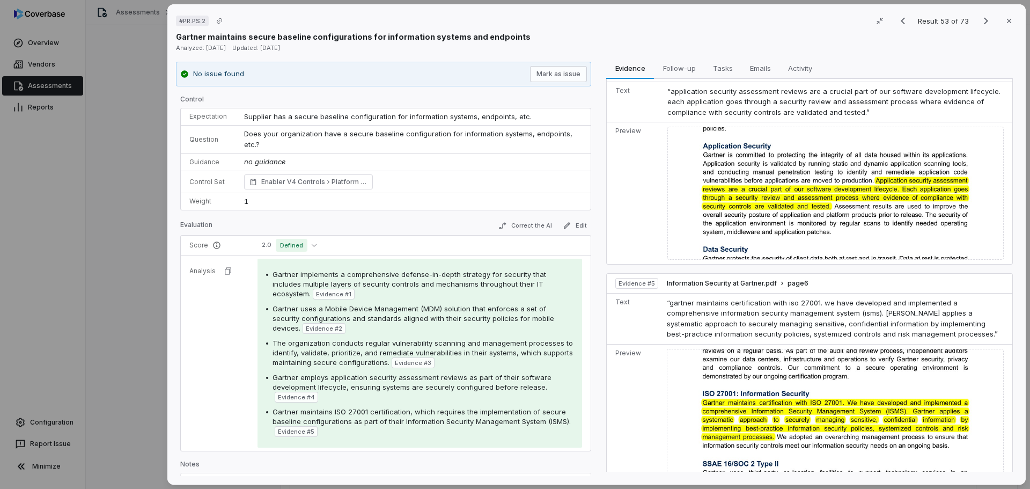
scroll to position [684, 0]
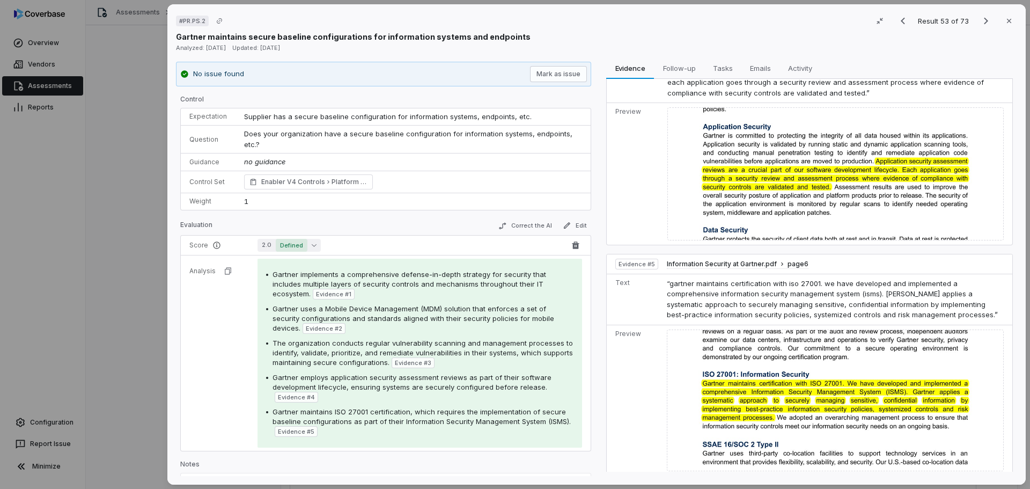
click at [307, 247] on button "2.0 Defined" at bounding box center [289, 245] width 63 height 13
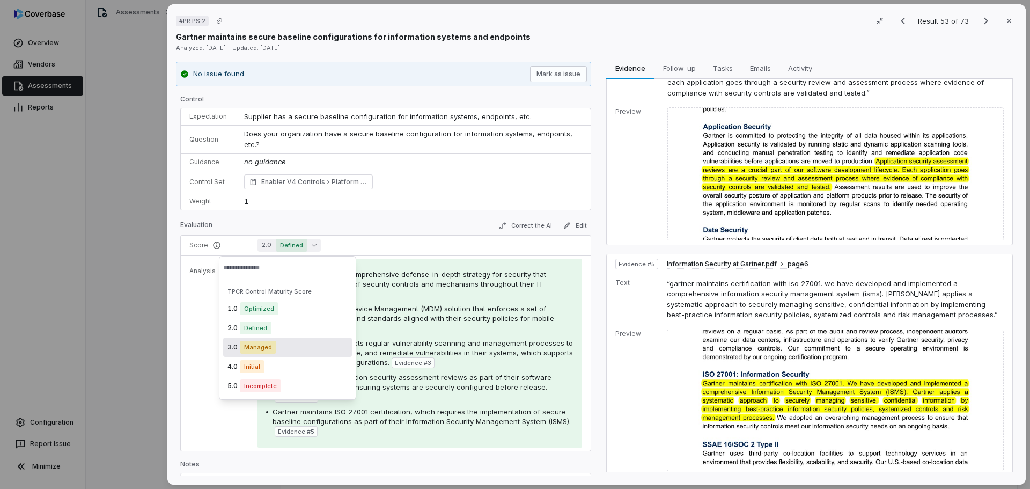
click at [277, 342] on div "3.0 Managed" at bounding box center [287, 346] width 129 height 19
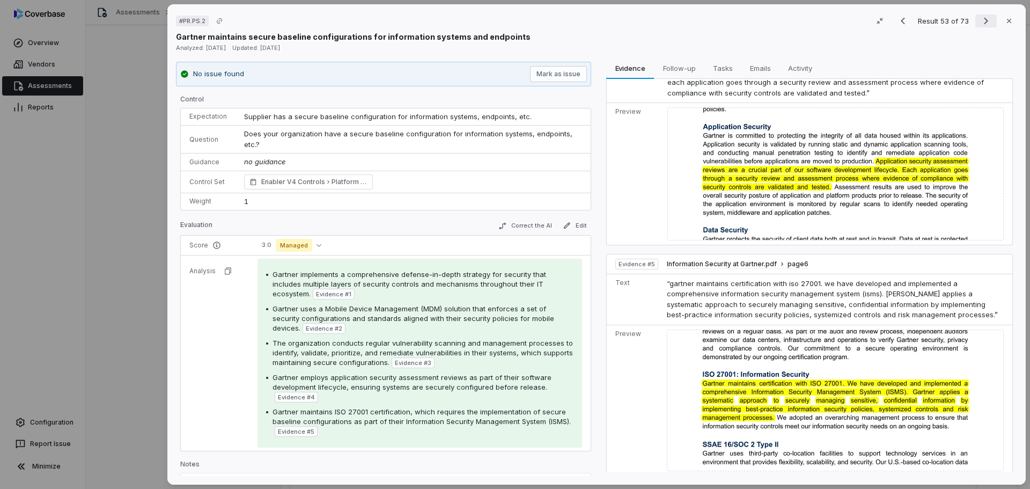
click at [980, 19] on icon "Next result" at bounding box center [986, 20] width 13 height 13
